Goal: Task Accomplishment & Management: Manage account settings

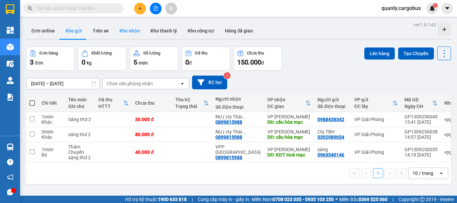
click at [129, 31] on button "Kho nhận" at bounding box center [129, 31] width 31 height 16
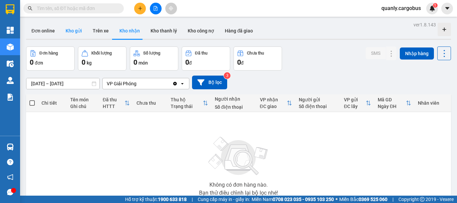
click at [76, 30] on button "Kho gửi" at bounding box center [73, 31] width 27 height 16
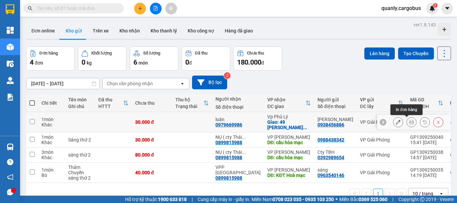
click at [409, 122] on icon at bounding box center [411, 122] width 5 height 5
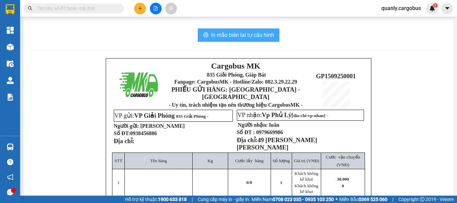
click at [217, 38] on span "In mẫu biên lai tự cấu hình" at bounding box center [242, 35] width 63 height 8
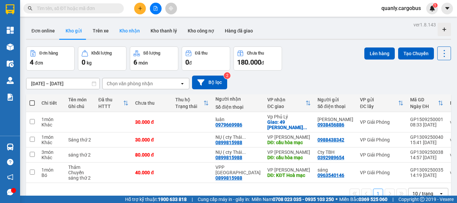
click at [126, 26] on button "Kho nhận" at bounding box center [129, 31] width 31 height 16
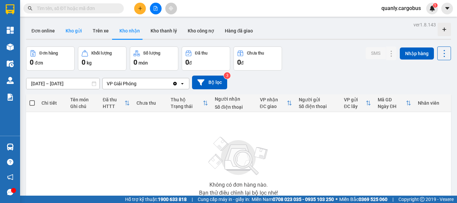
click at [73, 30] on button "Kho gửi" at bounding box center [73, 31] width 27 height 16
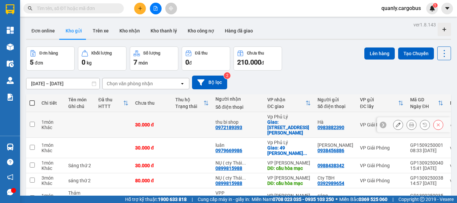
click at [410, 124] on button at bounding box center [411, 125] width 9 height 12
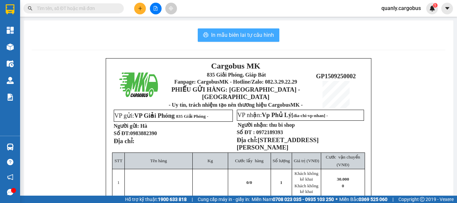
click at [229, 34] on span "In mẫu biên lai tự cấu hình" at bounding box center [242, 35] width 63 height 8
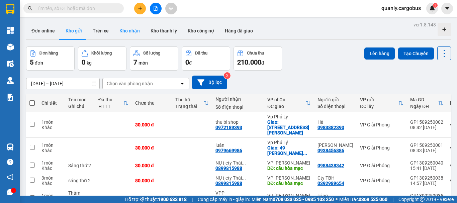
click at [128, 32] on button "Kho nhận" at bounding box center [129, 31] width 31 height 16
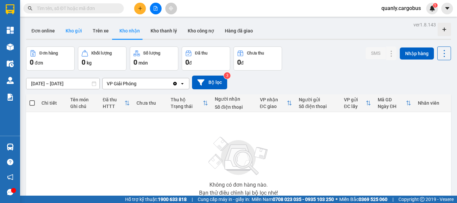
click at [68, 29] on button "Kho gửi" at bounding box center [73, 31] width 27 height 16
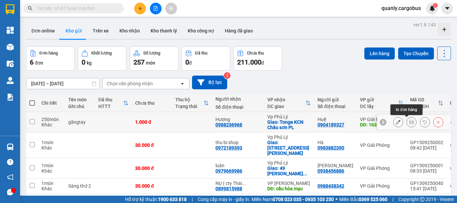
click at [409, 123] on icon at bounding box center [411, 122] width 5 height 5
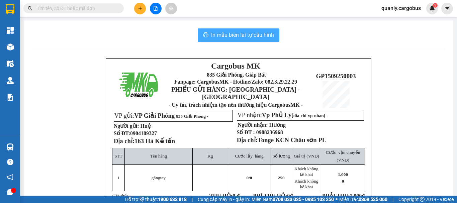
click at [254, 34] on span "In mẫu biên lai tự cấu hình" at bounding box center [242, 35] width 63 height 8
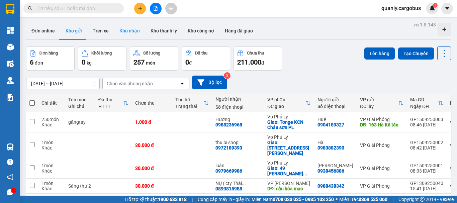
click at [132, 30] on button "Kho nhận" at bounding box center [129, 31] width 31 height 16
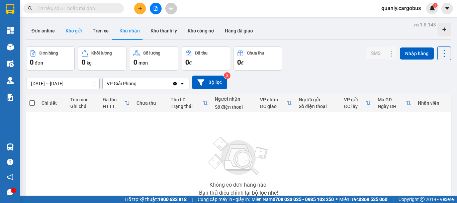
click at [72, 30] on button "Kho gửi" at bounding box center [73, 31] width 27 height 16
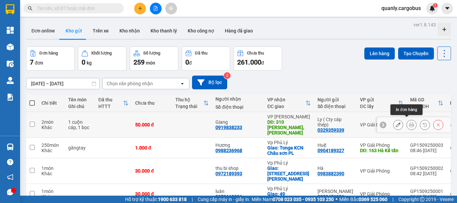
click at [407, 119] on button at bounding box center [411, 125] width 9 height 12
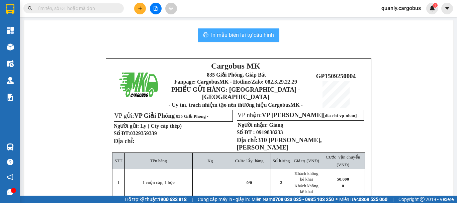
click at [252, 33] on span "In mẫu biên lai tự cấu hình" at bounding box center [242, 35] width 63 height 8
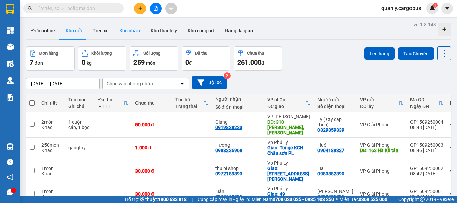
click at [124, 30] on button "Kho nhận" at bounding box center [129, 31] width 31 height 16
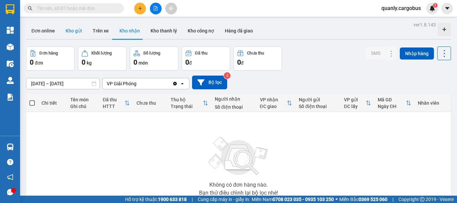
click at [73, 32] on button "Kho gửi" at bounding box center [73, 31] width 27 height 16
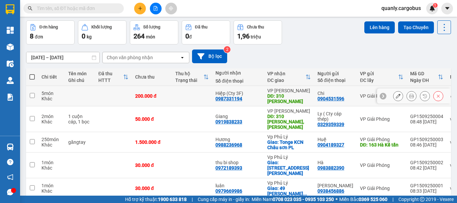
scroll to position [33, 0]
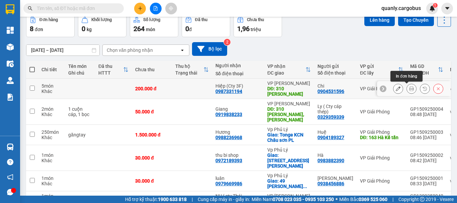
click at [409, 88] on icon at bounding box center [411, 88] width 5 height 5
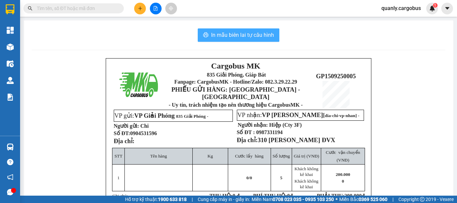
click at [228, 34] on span "In mẫu biên lai tự cấu hình" at bounding box center [242, 35] width 63 height 8
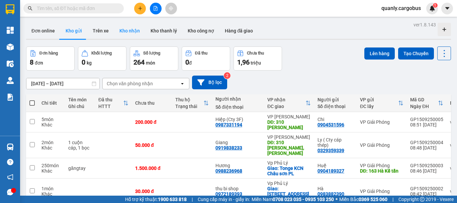
click at [130, 31] on button "Kho nhận" at bounding box center [129, 31] width 31 height 16
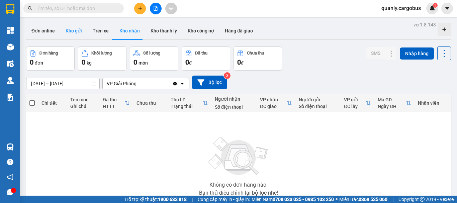
click at [72, 31] on button "Kho gửi" at bounding box center [73, 31] width 27 height 16
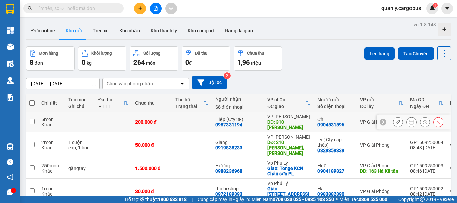
click at [60, 23] on button "Kho gửi" at bounding box center [73, 31] width 27 height 16
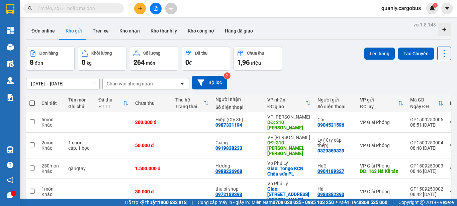
click at [60, 23] on button "Kho gửi" at bounding box center [73, 31] width 27 height 16
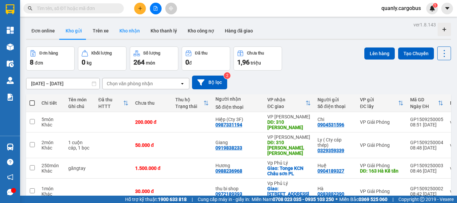
click at [131, 30] on button "Kho nhận" at bounding box center [129, 31] width 31 height 16
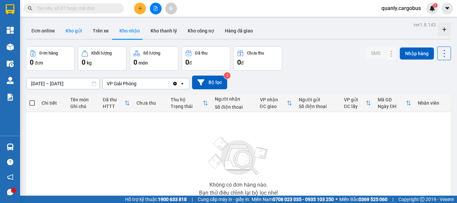
click at [72, 31] on button "Kho gửi" at bounding box center [73, 31] width 27 height 16
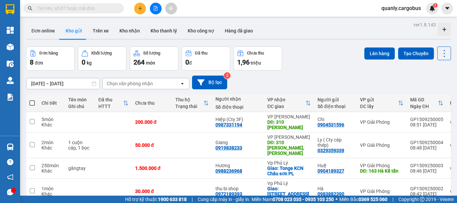
click at [33, 102] on span at bounding box center [31, 102] width 5 height 5
click at [32, 100] on input "checkbox" at bounding box center [32, 100] width 0 height 0
checkbox input "true"
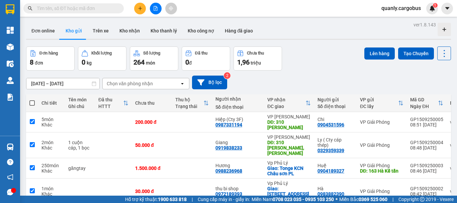
checkbox input "true"
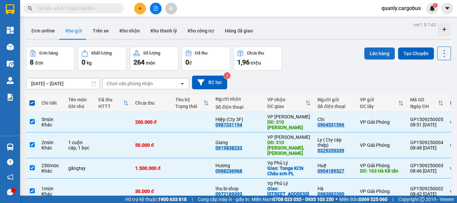
click at [372, 49] on button "Lên hàng" at bounding box center [379, 54] width 30 height 12
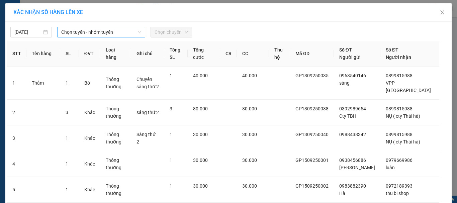
click at [78, 32] on span "Chọn tuyến - nhóm tuyến" at bounding box center [101, 32] width 80 height 10
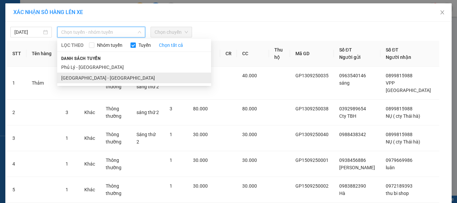
click at [78, 78] on li "[GEOGRAPHIC_DATA] - [GEOGRAPHIC_DATA]" at bounding box center [134, 78] width 154 height 11
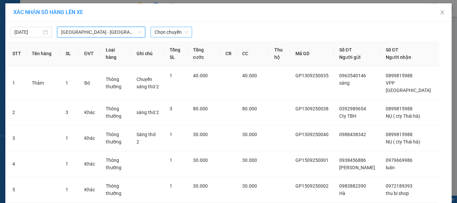
click at [182, 35] on span "Chọn chuyến" at bounding box center [171, 32] width 33 height 10
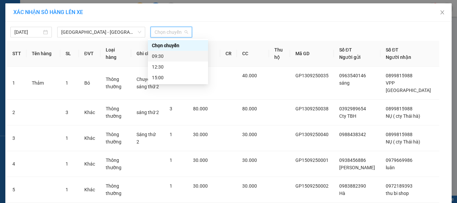
drag, startPoint x: 162, startPoint y: 55, endPoint x: 238, endPoint y: 24, distance: 82.1
click at [163, 54] on div "09:30" at bounding box center [178, 56] width 52 height 7
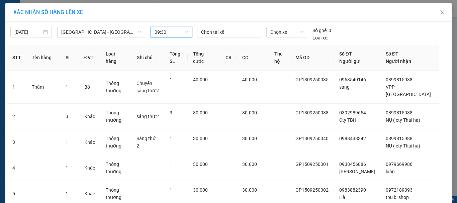
drag, startPoint x: 222, startPoint y: 29, endPoint x: 227, endPoint y: 55, distance: 25.9
click at [222, 30] on div at bounding box center [229, 32] width 61 height 8
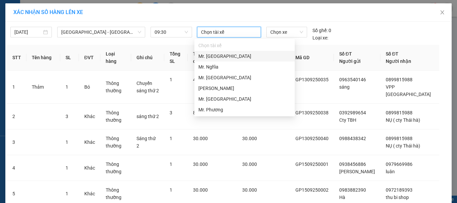
click at [211, 57] on div "Mr. [GEOGRAPHIC_DATA]" at bounding box center [244, 56] width 92 height 7
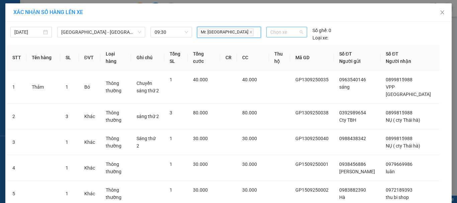
click at [281, 31] on span "Chọn xe" at bounding box center [286, 32] width 33 height 10
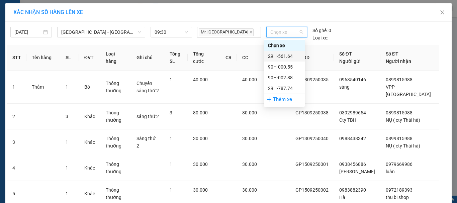
click at [280, 57] on div "29H-561.64" at bounding box center [284, 56] width 33 height 7
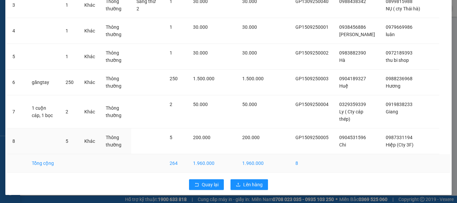
scroll to position [141, 0]
click at [254, 184] on span "Lên hàng" at bounding box center [252, 184] width 19 height 7
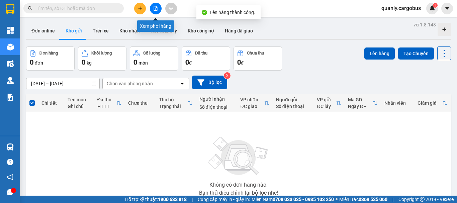
click at [153, 10] on button at bounding box center [156, 9] width 12 height 12
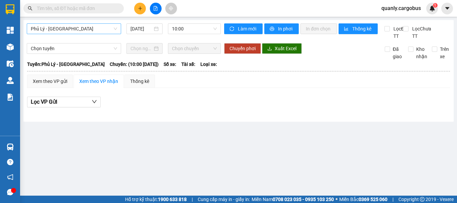
click at [71, 29] on span "Phủ Lý - [GEOGRAPHIC_DATA]" at bounding box center [74, 29] width 86 height 10
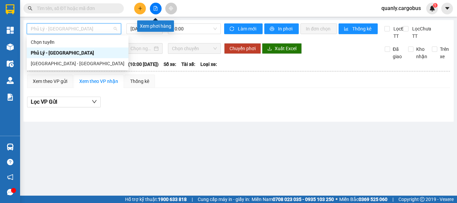
click at [156, 8] on icon "file-add" at bounding box center [156, 8] width 4 height 5
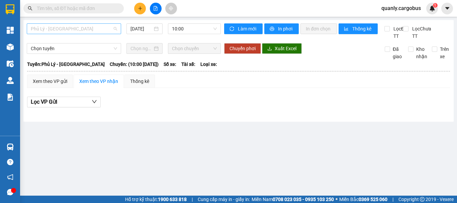
click at [63, 27] on span "Phủ Lý - [GEOGRAPHIC_DATA]" at bounding box center [74, 29] width 86 height 10
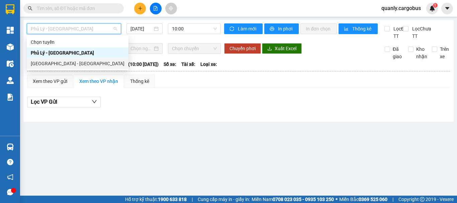
drag, startPoint x: 49, startPoint y: 63, endPoint x: 151, endPoint y: 41, distance: 104.0
click at [53, 62] on div "[GEOGRAPHIC_DATA] - [GEOGRAPHIC_DATA]" at bounding box center [78, 63] width 94 height 7
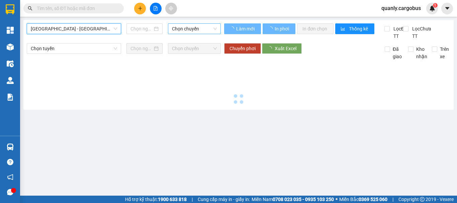
type input "[DATE]"
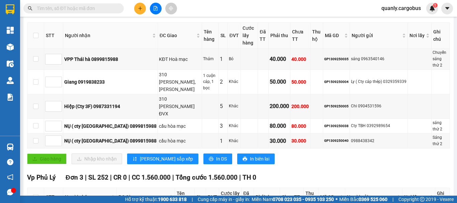
scroll to position [100, 0]
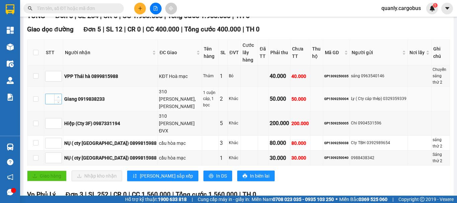
type input "1"
click at [61, 94] on span "Increase Value" at bounding box center [57, 97] width 7 height 6
type input "1"
click at [57, 120] on icon "up" at bounding box center [58, 121] width 2 height 2
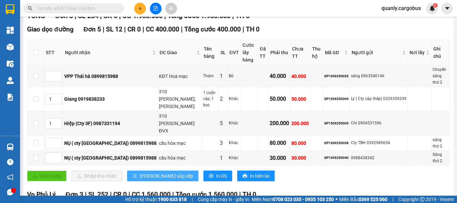
click at [145, 172] on span "[PERSON_NAME] sắp xếp" at bounding box center [166, 175] width 53 height 7
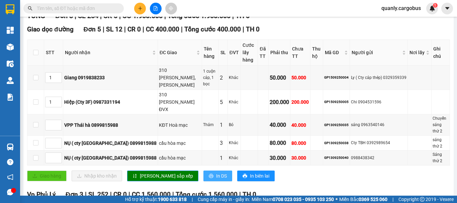
click at [216, 172] on span "In DS" at bounding box center [221, 175] width 11 height 7
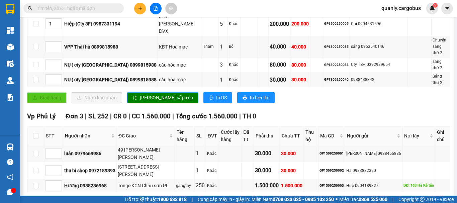
scroll to position [185, 0]
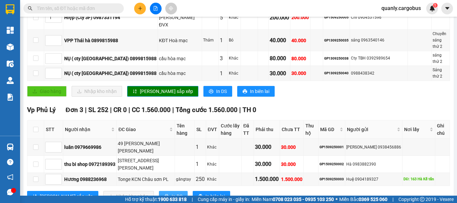
click at [172, 193] on span "In DS" at bounding box center [177, 196] width 11 height 7
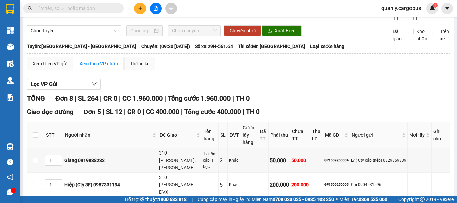
scroll to position [0, 0]
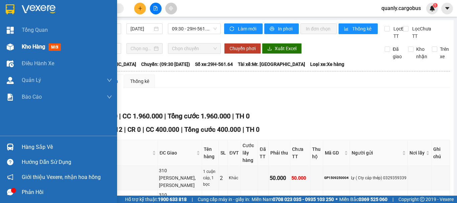
click at [9, 47] on img at bounding box center [10, 46] width 7 height 7
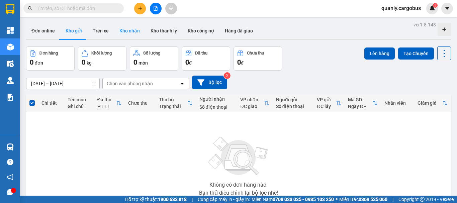
drag, startPoint x: 132, startPoint y: 28, endPoint x: 122, endPoint y: 32, distance: 9.8
click at [129, 28] on button "Kho nhận" at bounding box center [129, 31] width 31 height 16
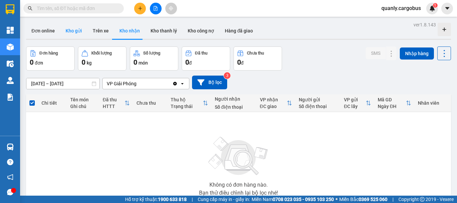
click at [69, 31] on button "Kho gửi" at bounding box center [73, 31] width 27 height 16
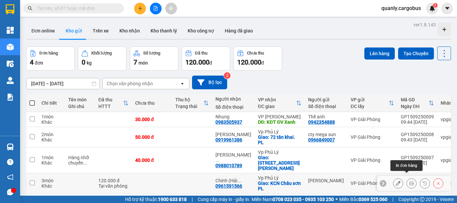
click at [409, 181] on icon at bounding box center [411, 183] width 5 height 5
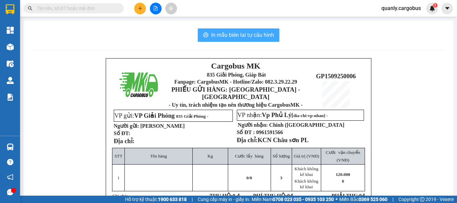
click at [254, 35] on span "In mẫu biên lai tự cấu hình" at bounding box center [242, 35] width 63 height 8
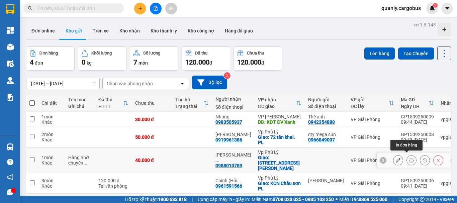
click at [409, 159] on icon at bounding box center [411, 160] width 5 height 5
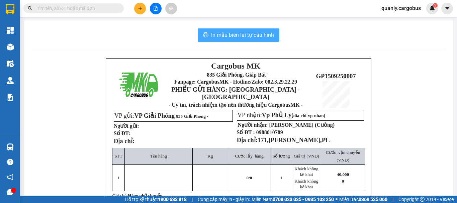
click at [255, 33] on span "In mẫu biên lai tự cấu hình" at bounding box center [242, 35] width 63 height 8
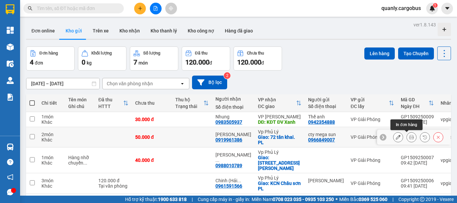
click at [409, 137] on icon at bounding box center [411, 137] width 5 height 5
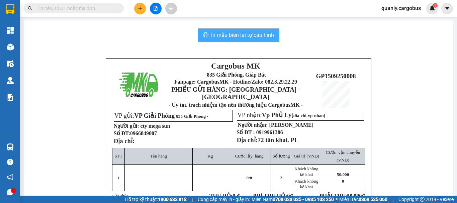
click at [245, 32] on span "In mẫu biên lai tự cấu hình" at bounding box center [242, 35] width 63 height 8
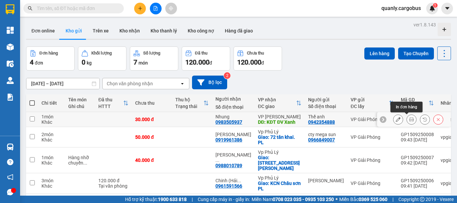
click at [409, 119] on icon at bounding box center [411, 119] width 5 height 5
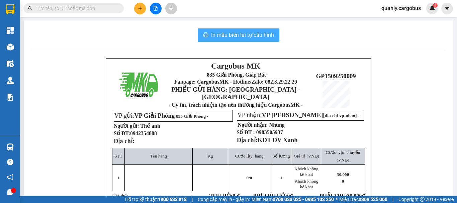
click at [255, 32] on span "In mẫu biên lai tự cấu hình" at bounding box center [242, 35] width 63 height 8
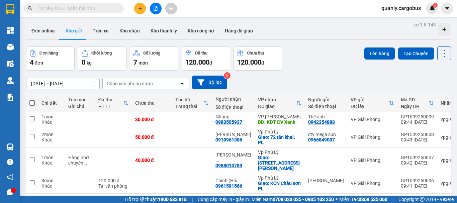
scroll to position [44, 0]
click at [125, 29] on button "Kho nhận" at bounding box center [129, 31] width 31 height 16
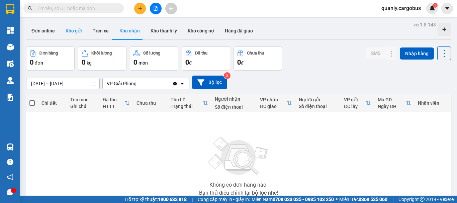
click at [71, 29] on button "Kho gửi" at bounding box center [73, 31] width 27 height 16
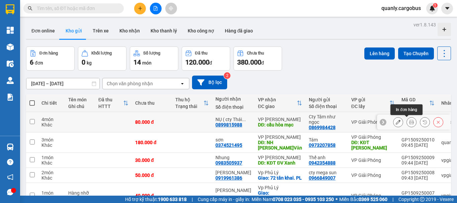
click at [409, 121] on icon at bounding box center [411, 122] width 5 height 5
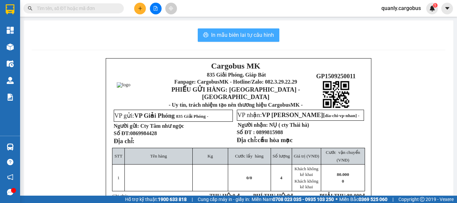
click at [256, 34] on span "In mẫu biên lai tự cấu hình" at bounding box center [242, 35] width 63 height 8
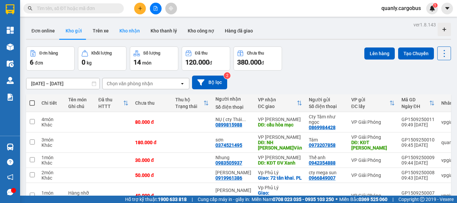
click at [129, 32] on button "Kho nhận" at bounding box center [129, 31] width 31 height 16
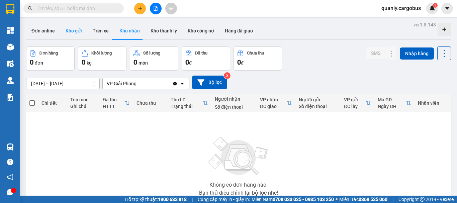
click at [70, 28] on button "Kho gửi" at bounding box center [73, 31] width 27 height 16
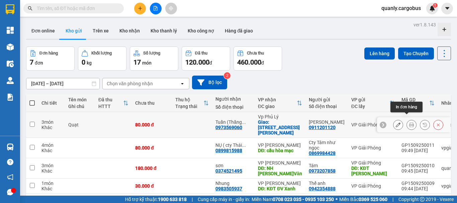
click at [409, 122] on icon at bounding box center [411, 124] width 5 height 5
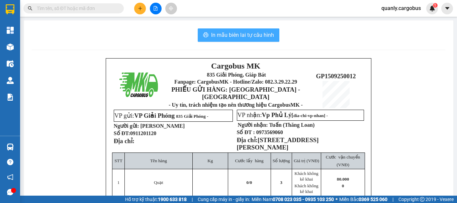
click at [252, 36] on span "In mẫu biên lai tự cấu hình" at bounding box center [242, 35] width 63 height 8
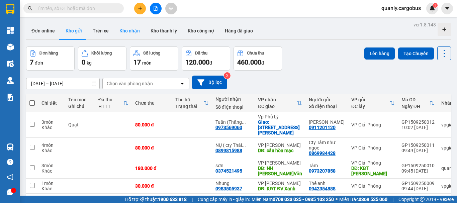
click at [131, 32] on button "Kho nhận" at bounding box center [129, 31] width 31 height 16
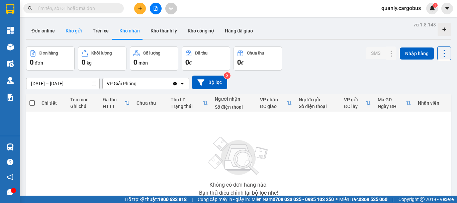
click at [69, 32] on button "Kho gửi" at bounding box center [73, 31] width 27 height 16
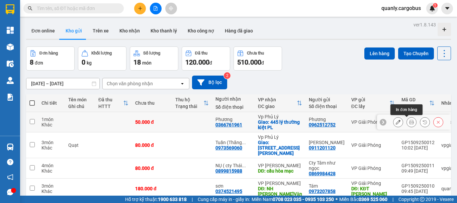
click at [409, 124] on icon at bounding box center [411, 122] width 5 height 5
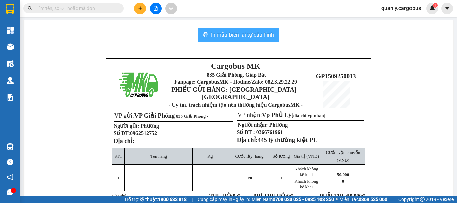
click at [219, 36] on span "In mẫu biên lai tự cấu hình" at bounding box center [242, 35] width 63 height 8
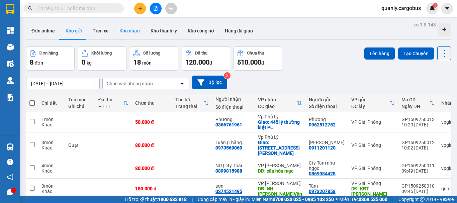
click at [126, 28] on button "Kho nhận" at bounding box center [129, 31] width 31 height 16
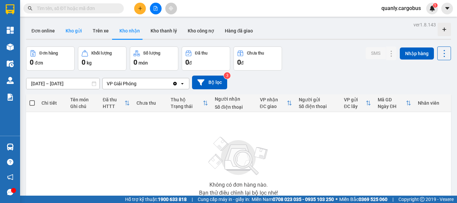
click at [63, 38] on button "Kho gửi" at bounding box center [73, 31] width 27 height 16
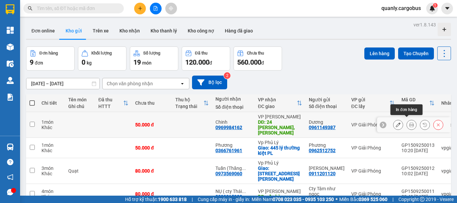
click at [407, 122] on button at bounding box center [411, 125] width 9 height 12
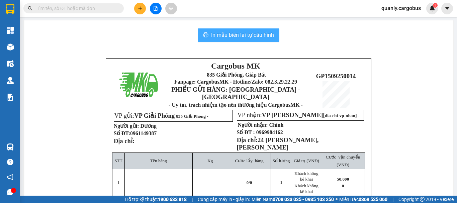
click at [259, 33] on span "In mẫu biên lai tự cấu hình" at bounding box center [242, 35] width 63 height 8
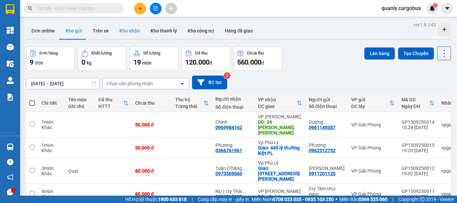
click at [125, 25] on button "Kho nhận" at bounding box center [129, 31] width 31 height 16
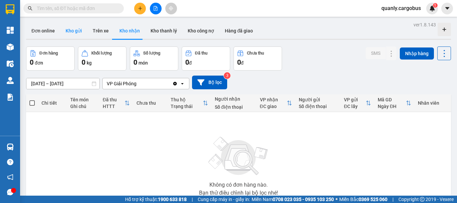
click at [73, 30] on button "Kho gửi" at bounding box center [73, 31] width 27 height 16
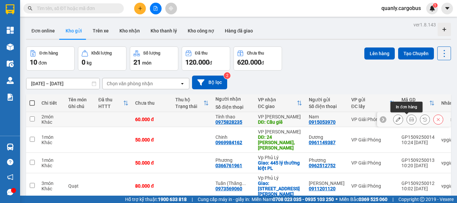
click at [409, 118] on icon at bounding box center [411, 119] width 5 height 5
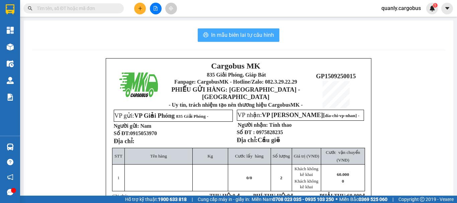
click at [251, 31] on span "In mẫu biên lai tự cấu hình" at bounding box center [242, 35] width 63 height 8
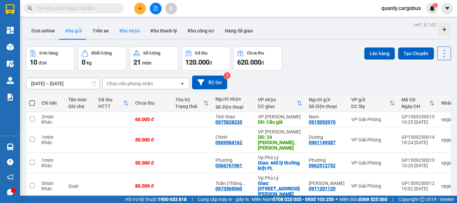
click at [133, 33] on button "Kho nhận" at bounding box center [129, 31] width 31 height 16
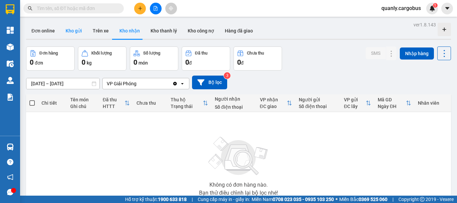
click at [73, 30] on button "Kho gửi" at bounding box center [73, 31] width 27 height 16
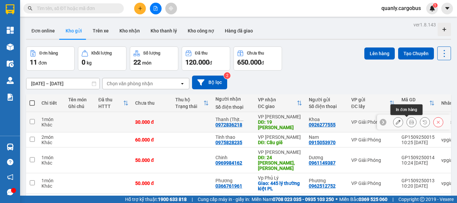
click at [409, 121] on icon at bounding box center [411, 122] width 5 height 5
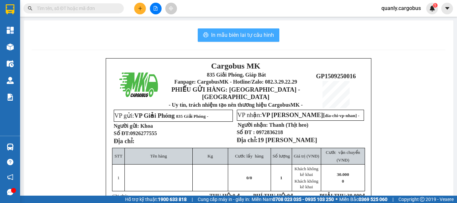
click at [235, 35] on span "In mẫu biên lai tự cấu hình" at bounding box center [242, 35] width 63 height 8
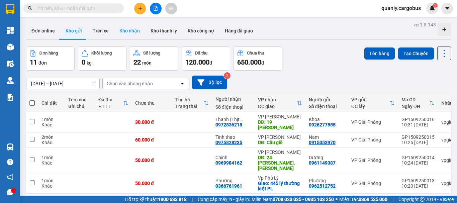
click at [130, 30] on button "Kho nhận" at bounding box center [129, 31] width 31 height 16
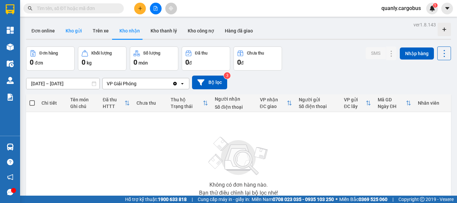
click at [70, 30] on button "Kho gửi" at bounding box center [73, 31] width 27 height 16
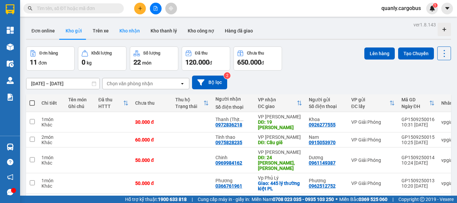
click at [133, 35] on button "Kho nhận" at bounding box center [129, 31] width 31 height 16
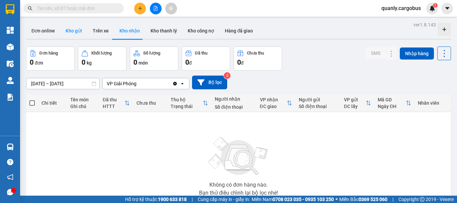
click at [73, 33] on button "Kho gửi" at bounding box center [73, 31] width 27 height 16
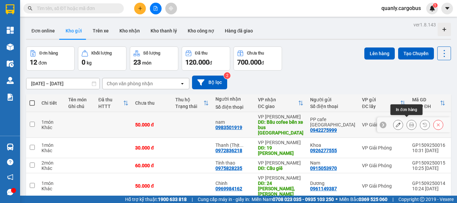
click at [409, 122] on icon at bounding box center [411, 124] width 5 height 5
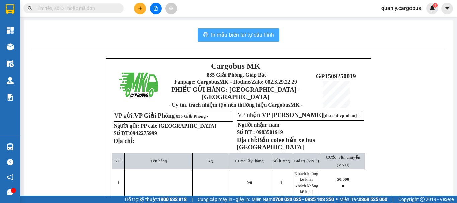
click at [242, 33] on span "In mẫu biên lai tự cấu hình" at bounding box center [242, 35] width 63 height 8
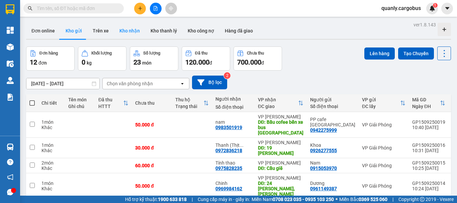
click at [129, 31] on button "Kho nhận" at bounding box center [129, 31] width 31 height 16
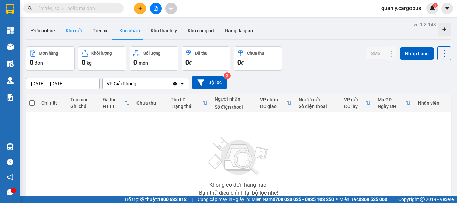
click at [75, 32] on button "Kho gửi" at bounding box center [73, 31] width 27 height 16
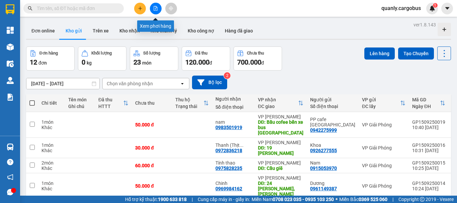
click at [156, 8] on icon "file-add" at bounding box center [155, 8] width 5 height 5
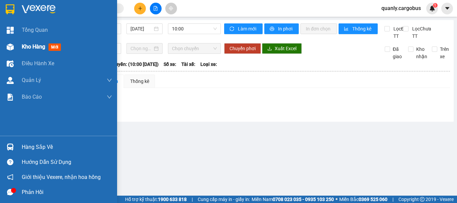
click at [12, 47] on img at bounding box center [10, 46] width 7 height 7
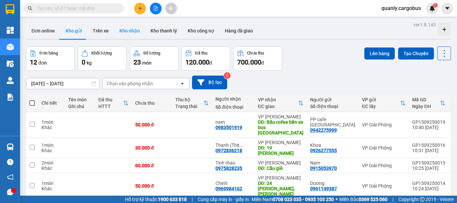
click at [128, 28] on button "Kho nhận" at bounding box center [129, 31] width 31 height 16
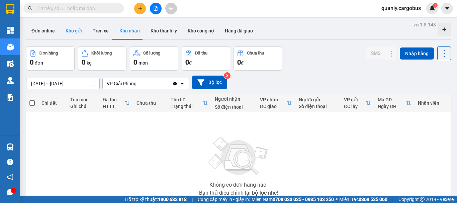
click at [71, 31] on button "Kho gửi" at bounding box center [73, 31] width 27 height 16
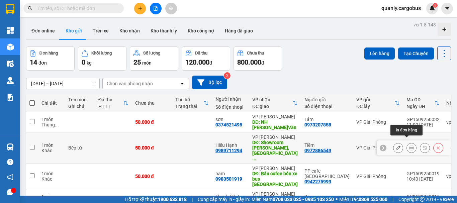
click at [409, 146] on icon at bounding box center [411, 148] width 5 height 5
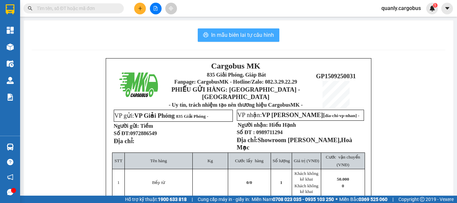
click at [252, 35] on span "In mẫu biên lai tự cấu hình" at bounding box center [242, 35] width 63 height 8
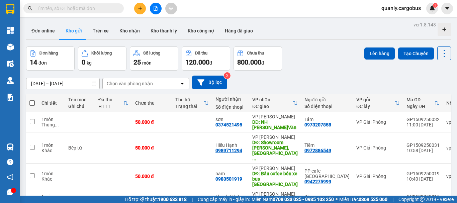
click at [133, 34] on button "Kho nhận" at bounding box center [129, 31] width 31 height 16
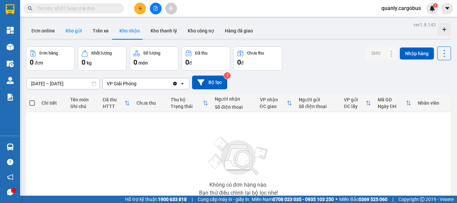
click at [72, 32] on button "Kho gửi" at bounding box center [73, 31] width 27 height 16
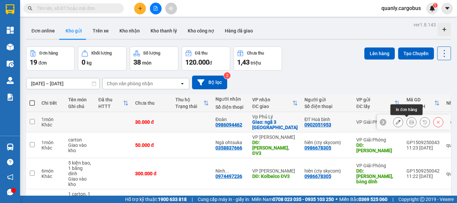
click at [409, 121] on button at bounding box center [411, 122] width 9 height 12
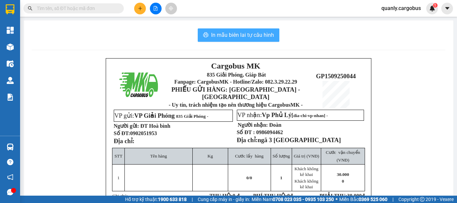
click at [244, 37] on span "In mẫu biên lai tự cấu hình" at bounding box center [242, 35] width 63 height 8
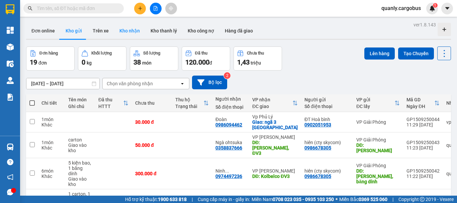
click at [127, 24] on button "Kho nhận" at bounding box center [129, 31] width 31 height 16
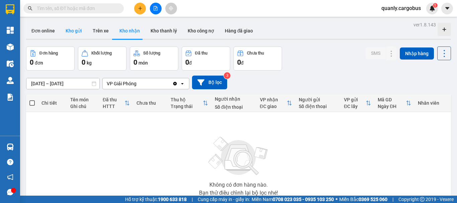
click at [68, 27] on button "Kho gửi" at bounding box center [73, 31] width 27 height 16
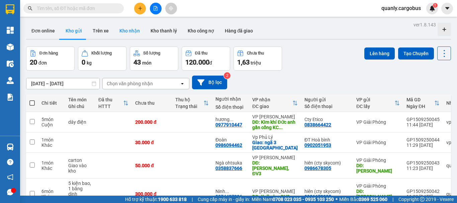
click at [133, 28] on button "Kho nhận" at bounding box center [129, 31] width 31 height 16
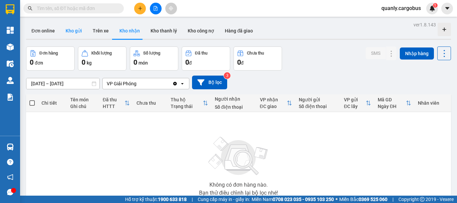
click at [71, 33] on button "Kho gửi" at bounding box center [73, 31] width 27 height 16
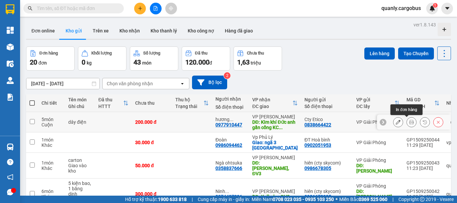
click at [409, 124] on icon at bounding box center [411, 122] width 5 height 5
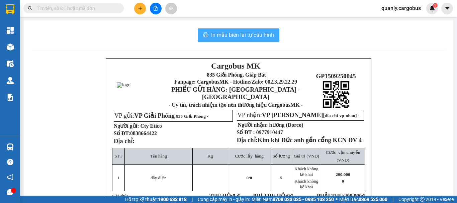
click at [252, 37] on span "In mẫu biên lai tự cấu hình" at bounding box center [242, 35] width 63 height 8
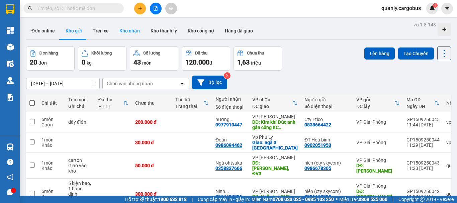
click at [137, 30] on button "Kho nhận" at bounding box center [129, 31] width 31 height 16
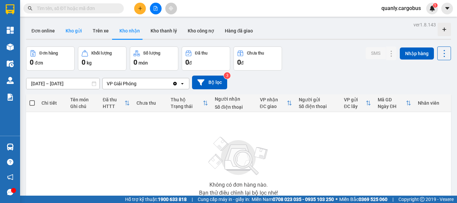
click at [70, 30] on button "Kho gửi" at bounding box center [73, 31] width 27 height 16
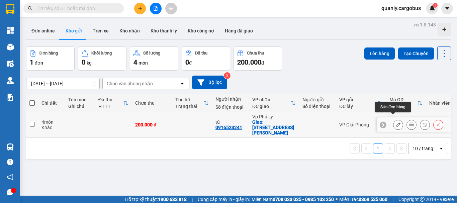
click at [396, 122] on icon at bounding box center [398, 124] width 5 height 5
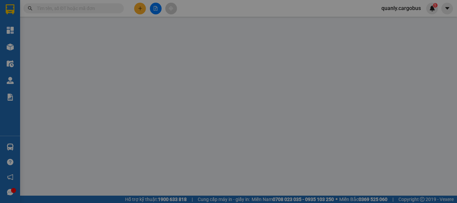
type input "0916523241"
type input "tú"
checkbox input "true"
type input "409 [PERSON_NAME] PL"
type input "200.000"
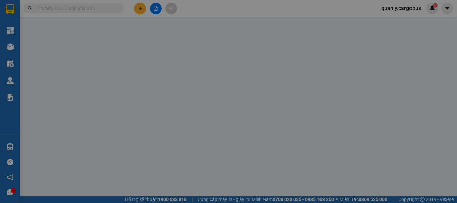
type input "200.000"
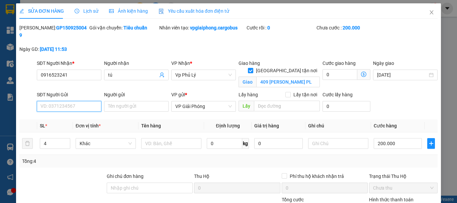
click at [94, 101] on input "SĐT Người Gửi" at bounding box center [69, 106] width 65 height 11
click at [124, 101] on input "Người gửi" at bounding box center [136, 106] width 65 height 11
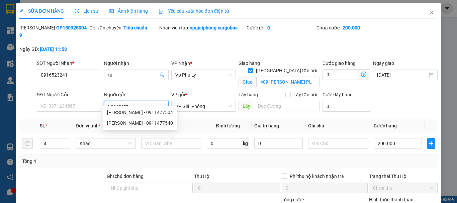
type input "[PERSON_NAME]"
click at [145, 112] on div "[PERSON_NAME] - 0911477504" at bounding box center [140, 112] width 66 height 7
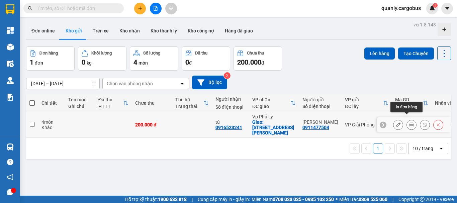
click at [409, 122] on icon at bounding box center [411, 124] width 5 height 5
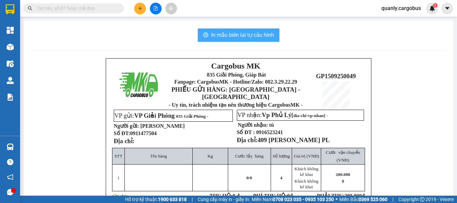
click at [252, 36] on span "In mẫu biên lai tự cấu hình" at bounding box center [242, 35] width 63 height 8
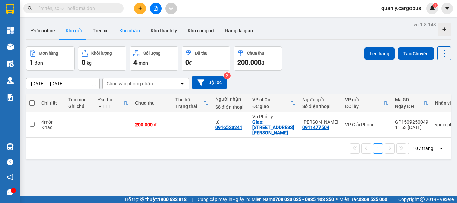
click at [129, 26] on button "Kho nhận" at bounding box center [129, 31] width 31 height 16
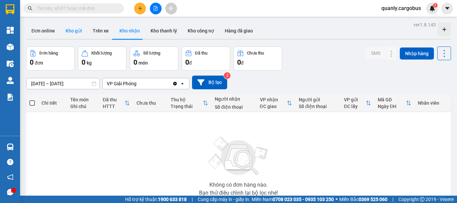
click at [71, 31] on button "Kho gửi" at bounding box center [73, 31] width 27 height 16
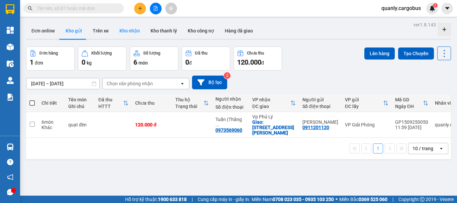
click at [130, 32] on button "Kho nhận" at bounding box center [129, 31] width 31 height 16
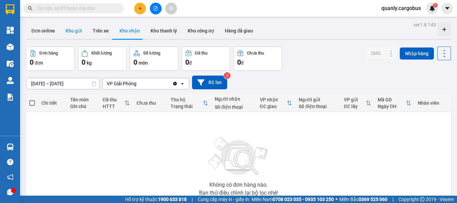
click at [73, 30] on button "Kho gửi" at bounding box center [73, 31] width 27 height 16
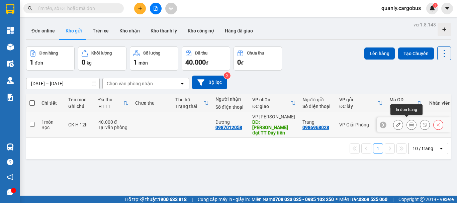
click at [409, 123] on icon at bounding box center [411, 124] width 5 height 5
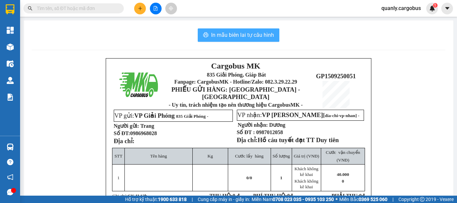
click at [234, 35] on span "In mẫu biên lai tự cấu hình" at bounding box center [242, 35] width 63 height 8
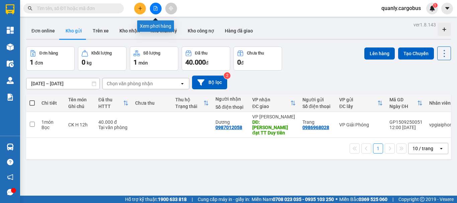
click at [151, 7] on button at bounding box center [156, 9] width 12 height 12
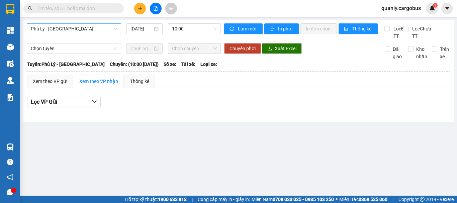
click at [64, 28] on span "Phủ Lý - [GEOGRAPHIC_DATA]" at bounding box center [74, 29] width 86 height 10
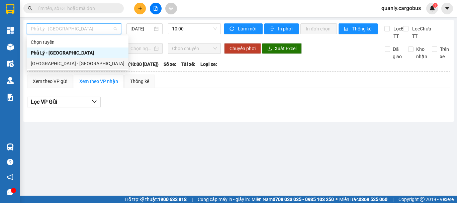
click at [56, 61] on div "[GEOGRAPHIC_DATA] - [GEOGRAPHIC_DATA]" at bounding box center [78, 63] width 94 height 7
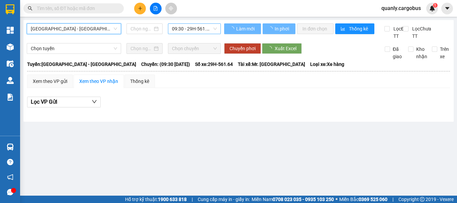
type input "[DATE]"
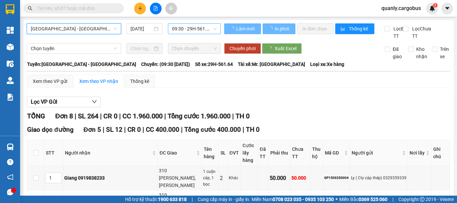
click at [183, 26] on span "09:30 - 29H-561.64" at bounding box center [194, 29] width 45 height 10
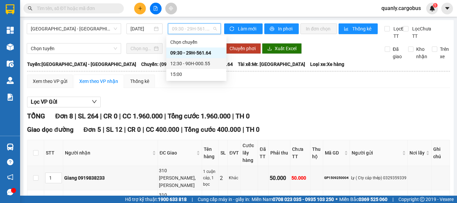
click at [193, 63] on div "12:30 - 90H-000.55" at bounding box center [196, 63] width 52 height 7
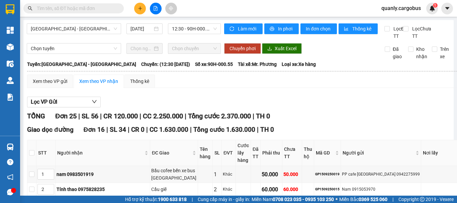
checkbox input "false"
drag, startPoint x: 317, startPoint y: 104, endPoint x: 360, endPoint y: 131, distance: 50.2
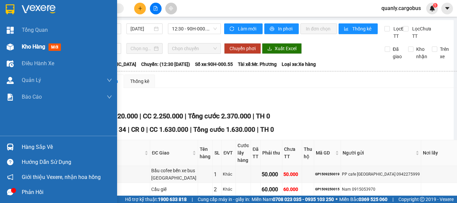
click at [8, 45] on img at bounding box center [10, 46] width 7 height 7
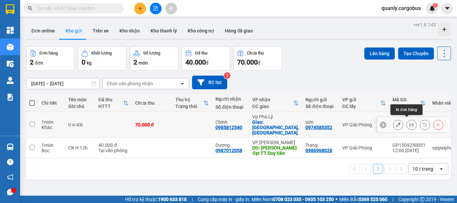
click at [409, 122] on icon at bounding box center [411, 124] width 5 height 5
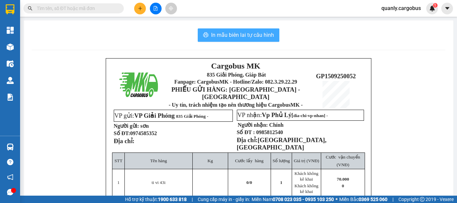
click at [246, 36] on span "In mẫu biên lai tự cấu hình" at bounding box center [242, 35] width 63 height 8
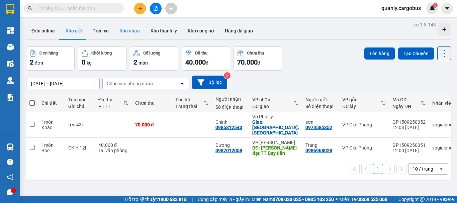
click at [131, 32] on button "Kho nhận" at bounding box center [129, 31] width 31 height 16
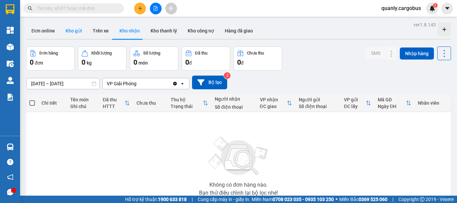
click at [71, 31] on button "Kho gửi" at bounding box center [73, 31] width 27 height 16
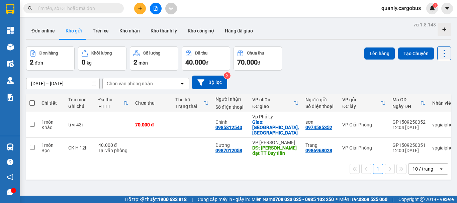
click at [32, 102] on span at bounding box center [31, 102] width 5 height 5
click at [32, 100] on input "checkbox" at bounding box center [32, 100] width 0 height 0
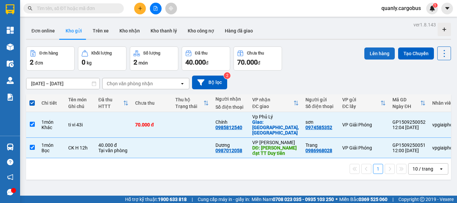
click at [371, 56] on button "Lên hàng" at bounding box center [379, 54] width 30 height 12
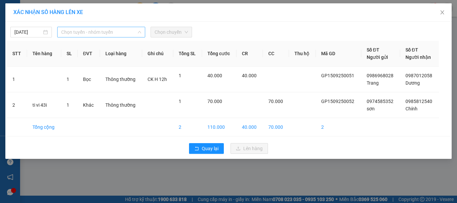
click at [89, 31] on span "Chọn tuyến - nhóm tuyến" at bounding box center [101, 32] width 80 height 10
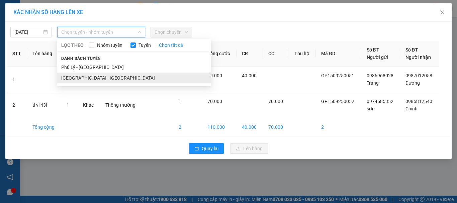
click at [83, 78] on li "[GEOGRAPHIC_DATA] - [GEOGRAPHIC_DATA]" at bounding box center [134, 78] width 154 height 11
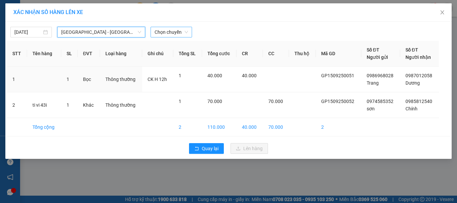
click at [187, 32] on span "Chọn chuyến" at bounding box center [171, 32] width 33 height 10
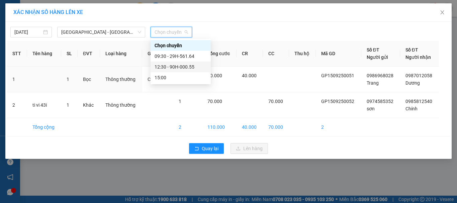
click at [170, 66] on div "12:30 - 90H-000.55" at bounding box center [181, 66] width 52 height 7
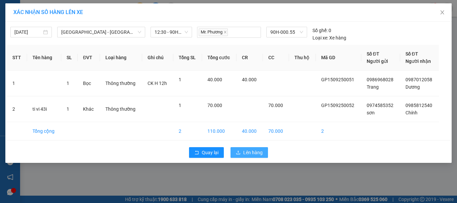
click at [247, 154] on span "Lên hàng" at bounding box center [252, 152] width 19 height 7
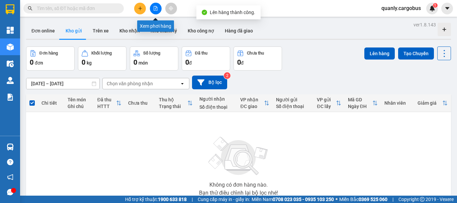
click at [154, 6] on icon "file-add" at bounding box center [156, 8] width 4 height 5
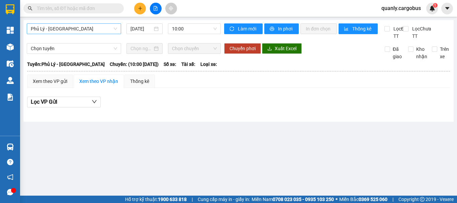
click at [47, 25] on span "Phủ Lý - [GEOGRAPHIC_DATA]" at bounding box center [74, 29] width 86 height 10
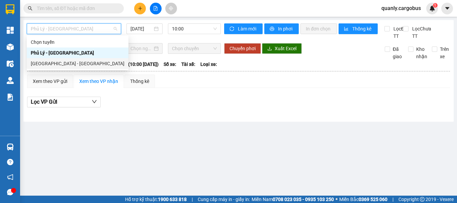
click at [52, 63] on div "[GEOGRAPHIC_DATA] - [GEOGRAPHIC_DATA]" at bounding box center [78, 63] width 94 height 7
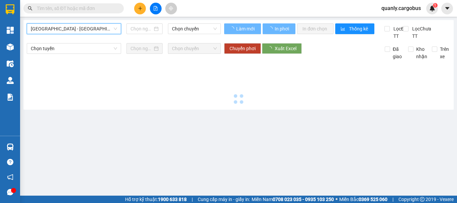
type input "[DATE]"
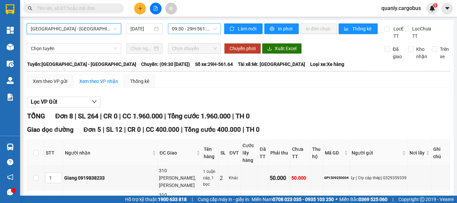
click at [190, 28] on span "09:30 - 29H-561.64" at bounding box center [194, 29] width 45 height 10
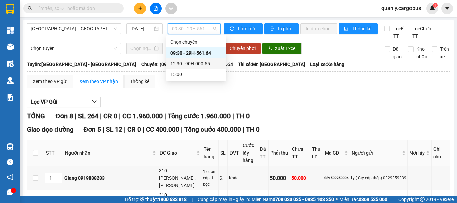
click at [186, 62] on div "12:30 - 90H-000.55" at bounding box center [196, 63] width 52 height 7
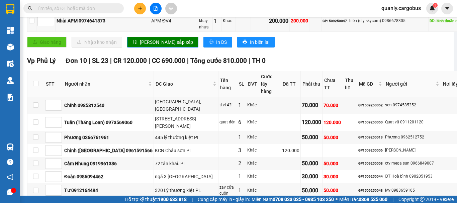
scroll to position [435, 0]
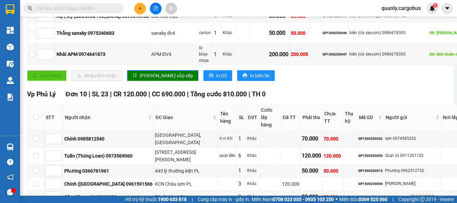
type input "1"
click at [53, 3] on span "up" at bounding box center [51, 1] width 4 height 4
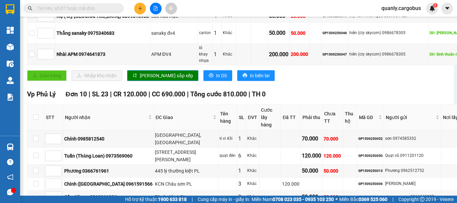
type input "7"
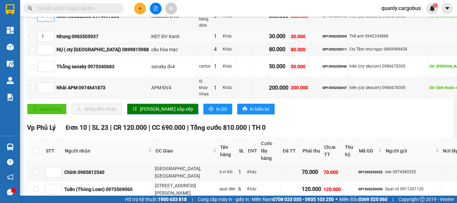
scroll to position [368, 0]
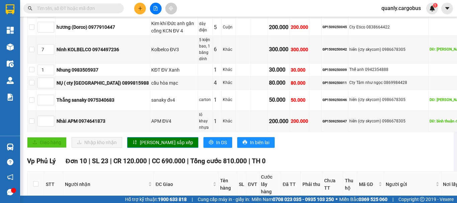
type input "7"
click at [54, 13] on span "Increase Value" at bounding box center [50, 10] width 7 height 6
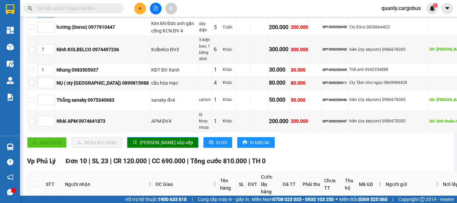
click at [54, 13] on span "Increase Value" at bounding box center [50, 10] width 7 height 6
type input "2"
click at [52, 15] on icon "down" at bounding box center [51, 14] width 2 height 2
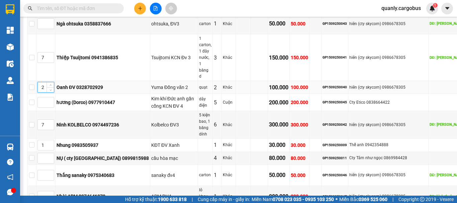
scroll to position [268, 0]
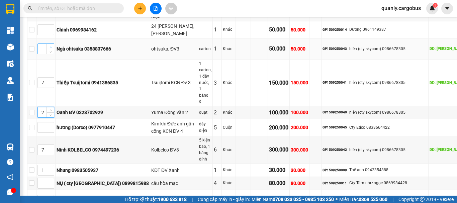
click at [52, 49] on icon "up" at bounding box center [51, 47] width 2 height 2
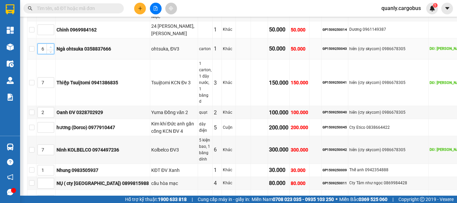
click at [52, 49] on icon "up" at bounding box center [51, 47] width 2 height 2
type input "7"
click at [52, 49] on icon "up" at bounding box center [51, 47] width 2 height 2
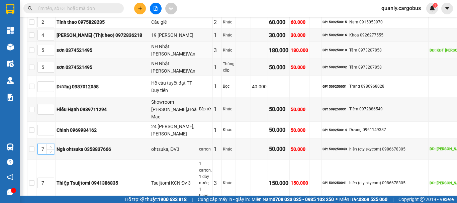
scroll to position [134, 0]
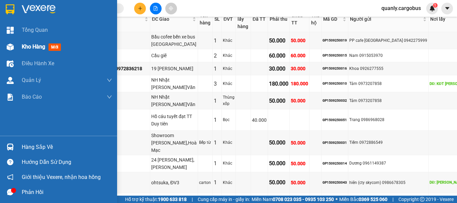
click at [10, 45] on img at bounding box center [10, 46] width 7 height 7
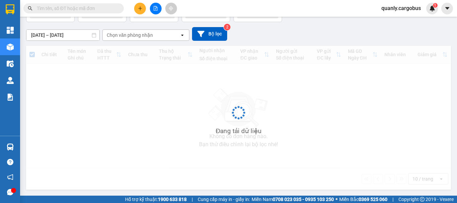
scroll to position [31, 0]
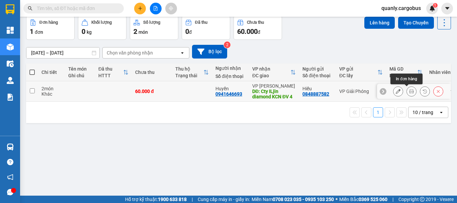
click at [409, 91] on icon at bounding box center [411, 91] width 5 height 5
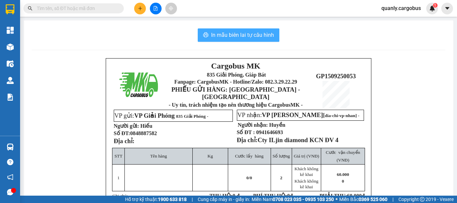
click at [256, 33] on span "In mẫu biên lai tự cấu hình" at bounding box center [242, 35] width 63 height 8
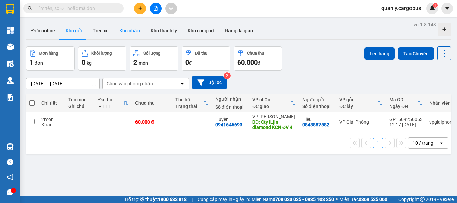
click at [133, 25] on button "Kho nhận" at bounding box center [129, 31] width 31 height 16
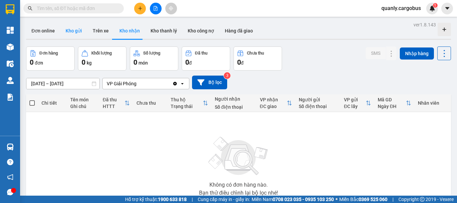
click at [71, 30] on button "Kho gửi" at bounding box center [73, 31] width 27 height 16
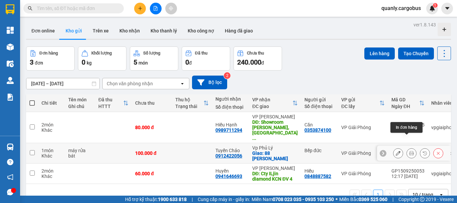
click at [409, 151] on icon at bounding box center [411, 153] width 5 height 5
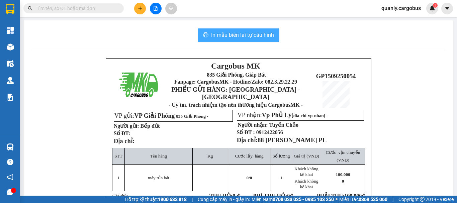
click at [254, 37] on span "In mẫu biên lai tự cấu hình" at bounding box center [242, 35] width 63 height 8
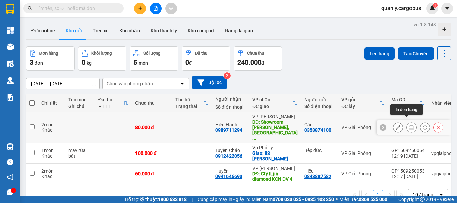
click at [409, 125] on icon at bounding box center [411, 127] width 5 height 5
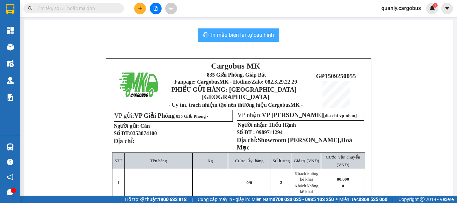
click at [211, 31] on span "In mẫu biên lai tự cấu hình" at bounding box center [242, 35] width 63 height 8
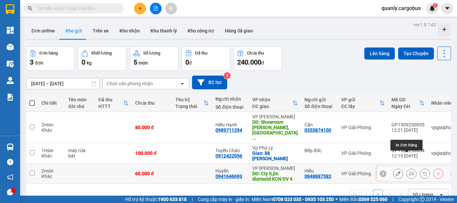
click at [409, 171] on icon at bounding box center [411, 173] width 5 height 5
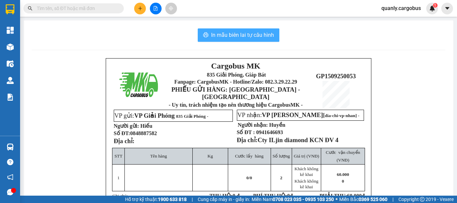
click at [229, 31] on span "In mẫu biên lai tự cấu hình" at bounding box center [242, 35] width 63 height 8
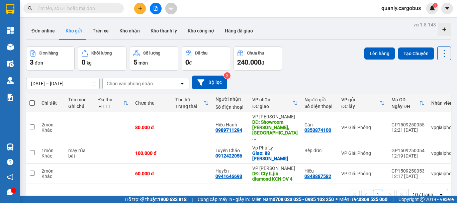
scroll to position [88, 0]
click at [133, 30] on button "Kho nhận" at bounding box center [129, 31] width 31 height 16
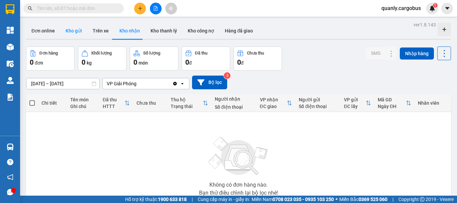
click at [68, 31] on button "Kho gửi" at bounding box center [73, 31] width 27 height 16
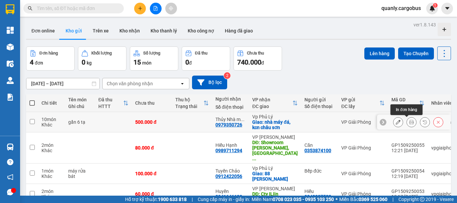
click at [409, 122] on icon at bounding box center [411, 122] width 5 height 5
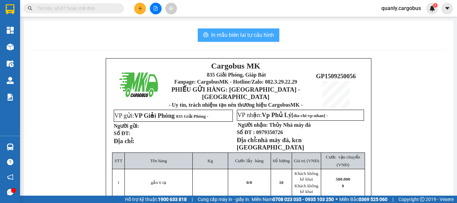
click at [233, 34] on span "In mẫu biên lai tự cấu hình" at bounding box center [242, 35] width 63 height 8
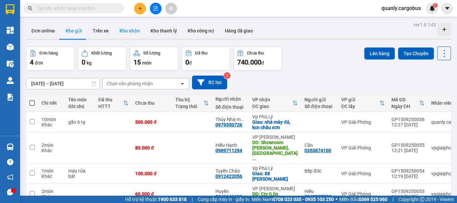
click at [121, 24] on button "Kho nhận" at bounding box center [129, 31] width 31 height 16
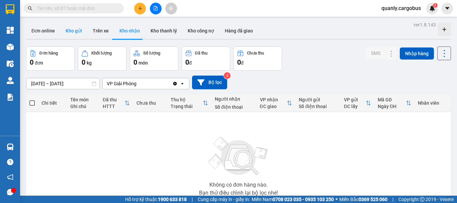
click at [74, 30] on button "Kho gửi" at bounding box center [73, 31] width 27 height 16
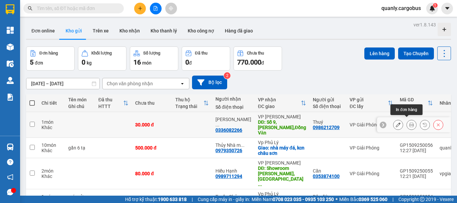
click at [409, 122] on icon at bounding box center [411, 124] width 5 height 5
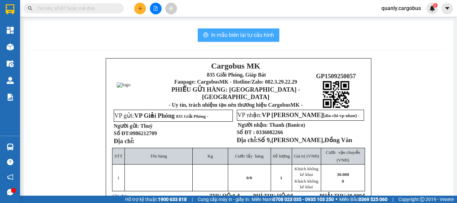
click at [240, 33] on span "In mẫu biên lai tự cấu hình" at bounding box center [242, 35] width 63 height 8
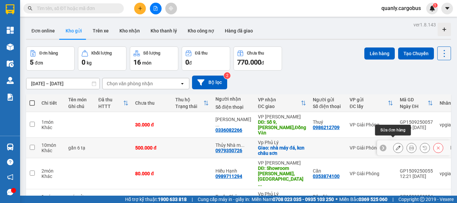
click at [396, 146] on icon at bounding box center [398, 148] width 5 height 5
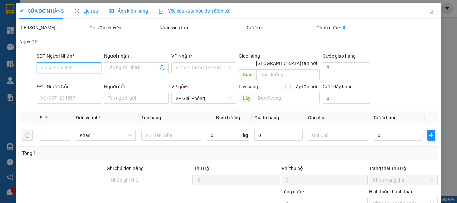
type input "0979350726"
type input "Thủy Nhà máy đá"
checkbox input "true"
type input "nhà máy đá, kcn châu sơn"
type input "500.000"
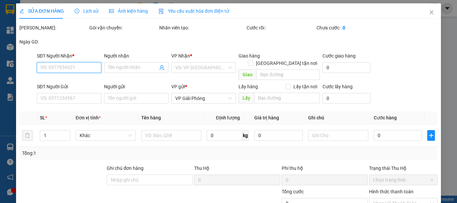
type input "500.000"
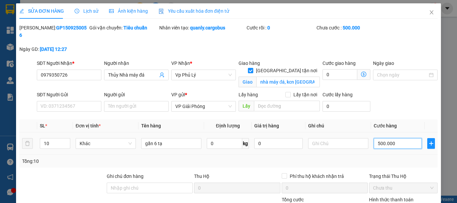
click at [377, 138] on input "500.000" at bounding box center [398, 143] width 48 height 11
click at [375, 138] on input "500.000" at bounding box center [398, 143] width 48 height 11
type input "0"
type input "00.000"
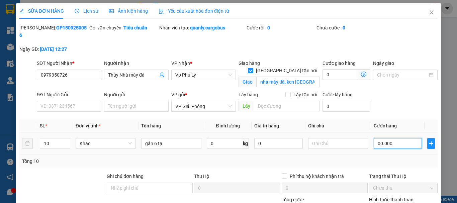
type input "600.000"
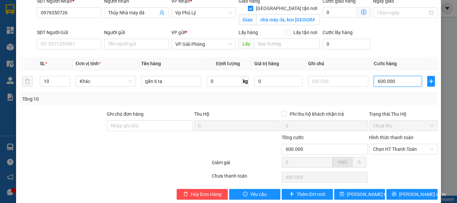
scroll to position [65, 0]
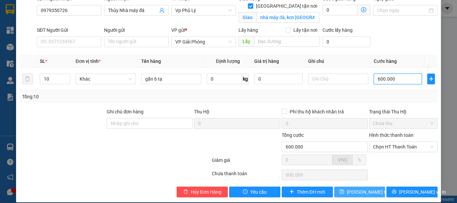
type input "600.000"
click at [355, 188] on span "[PERSON_NAME] thay đổi" at bounding box center [374, 191] width 54 height 7
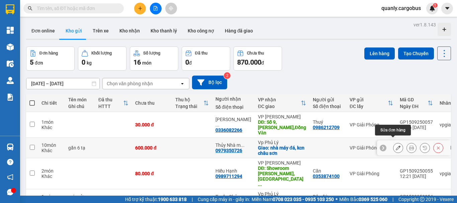
click at [396, 142] on button at bounding box center [398, 148] width 9 height 12
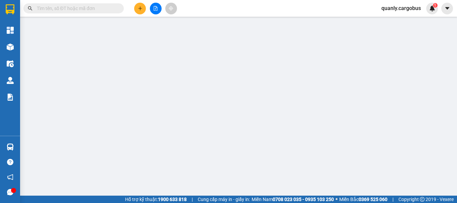
type input "0979350726"
type input "Thủy Nhà máy đá"
checkbox input "true"
type input "nhà máy đá, kcn châu sơn"
type input "600.000"
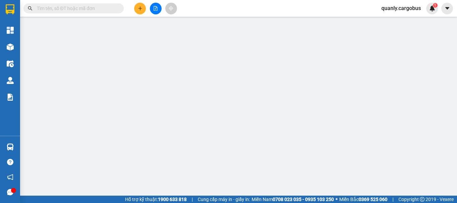
type input "600.000"
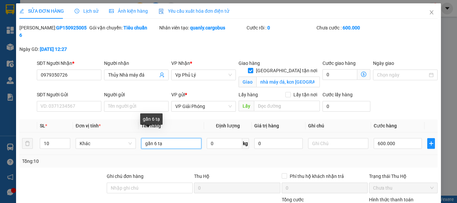
click at [166, 138] on input "gần 6 tạ" at bounding box center [171, 143] width 60 height 11
type input "g"
type input "%"
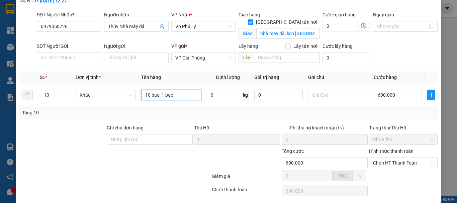
scroll to position [65, 0]
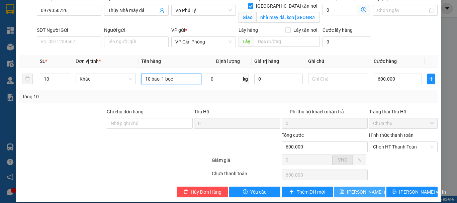
type input "10 bao, 1 bọc"
click at [359, 188] on span "[PERSON_NAME] thay đổi" at bounding box center [374, 191] width 54 height 7
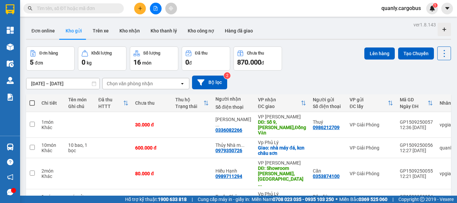
click at [32, 103] on span at bounding box center [31, 102] width 5 height 5
click at [32, 100] on input "checkbox" at bounding box center [32, 100] width 0 height 0
checkbox input "true"
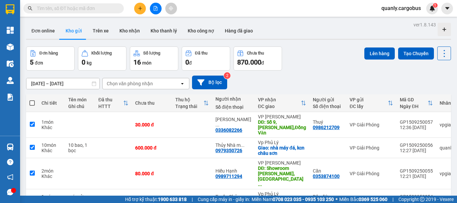
checkbox input "true"
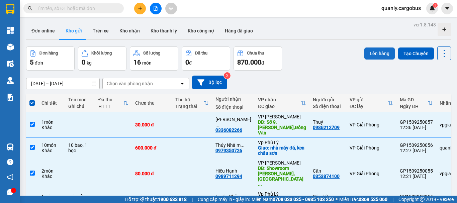
click at [380, 52] on button "Lên hàng" at bounding box center [379, 54] width 30 height 12
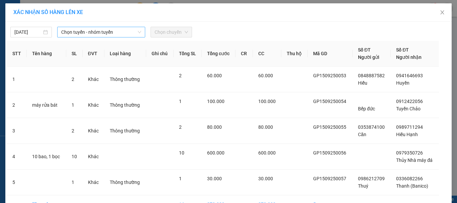
click at [79, 29] on span "Chọn tuyến - nhóm tuyến" at bounding box center [101, 32] width 80 height 10
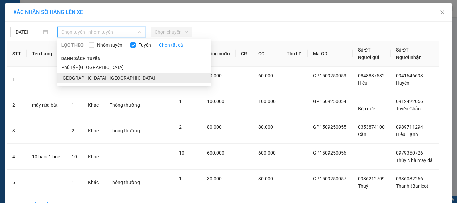
click at [70, 77] on li "[GEOGRAPHIC_DATA] - [GEOGRAPHIC_DATA]" at bounding box center [134, 78] width 154 height 11
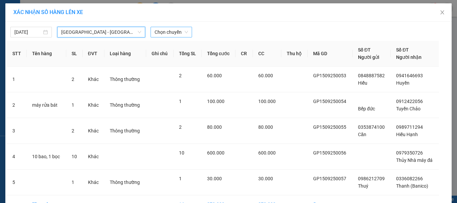
click at [170, 31] on span "Chọn chuyến" at bounding box center [171, 32] width 33 height 10
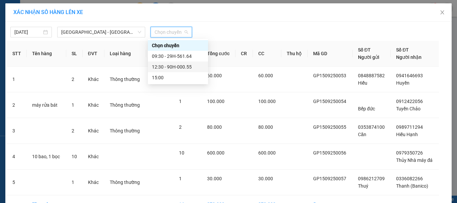
click at [177, 67] on div "12:30 - 90H-000.55" at bounding box center [178, 66] width 52 height 7
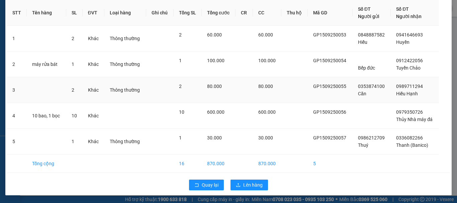
scroll to position [45, 0]
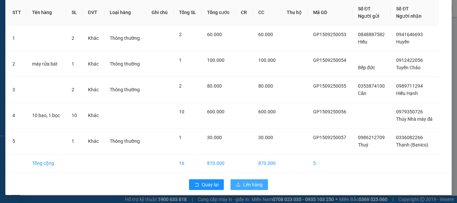
click at [247, 184] on span "Lên hàng" at bounding box center [252, 184] width 19 height 7
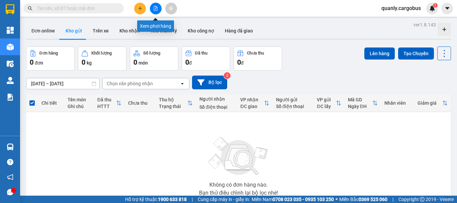
click at [158, 5] on button at bounding box center [156, 9] width 12 height 12
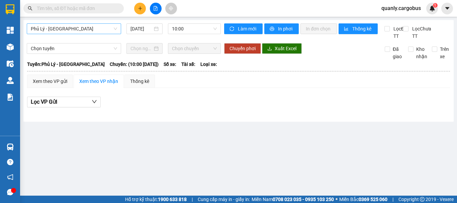
click at [53, 28] on span "Phủ Lý - [GEOGRAPHIC_DATA]" at bounding box center [74, 29] width 86 height 10
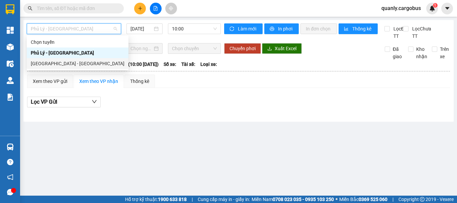
click at [60, 63] on div "[GEOGRAPHIC_DATA] - [GEOGRAPHIC_DATA]" at bounding box center [78, 63] width 94 height 7
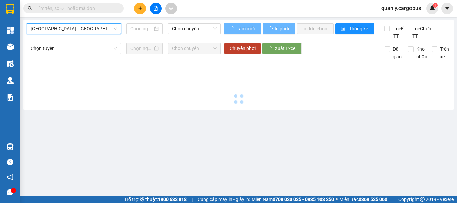
type input "[DATE]"
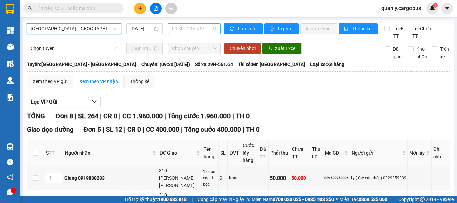
click at [185, 28] on span "09:30 - 29H-561.64" at bounding box center [194, 29] width 45 height 10
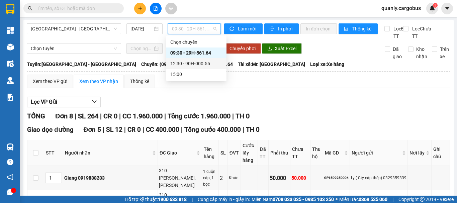
click at [187, 65] on div "12:30 - 90H-000.55" at bounding box center [196, 63] width 52 height 7
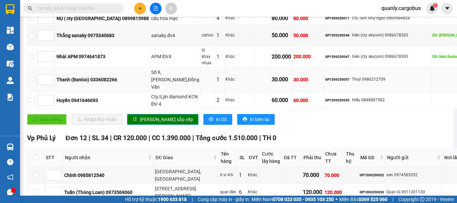
scroll to position [468, 0]
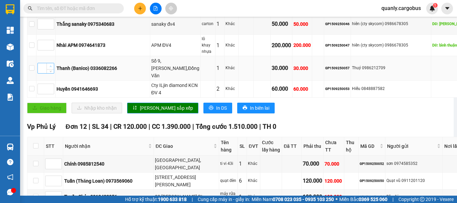
click at [53, 69] on span "up" at bounding box center [51, 67] width 4 height 4
type input "5"
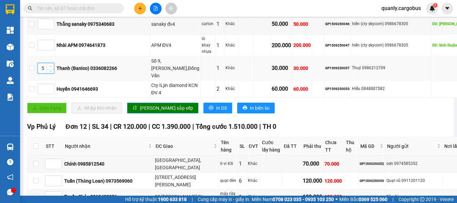
click at [53, 69] on span "up" at bounding box center [51, 67] width 4 height 4
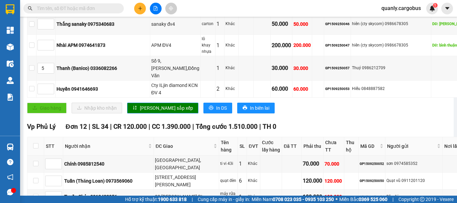
type input "7"
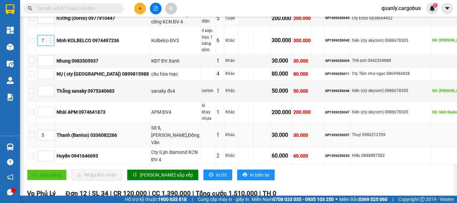
scroll to position [368, 0]
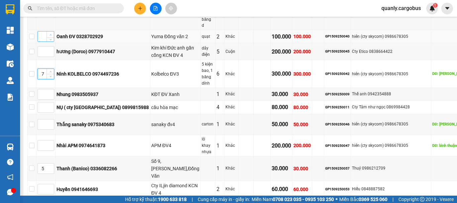
click at [53, 37] on span "up" at bounding box center [51, 35] width 4 height 4
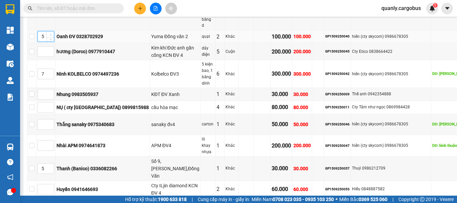
click at [53, 37] on span "up" at bounding box center [51, 35] width 4 height 4
type input "6"
click at [52, 6] on icon "up" at bounding box center [51, 5] width 2 height 2
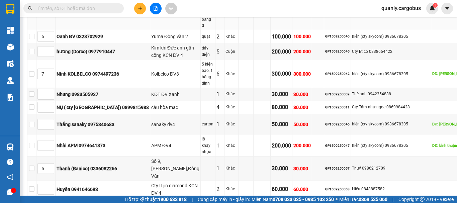
click at [52, 6] on icon "up" at bounding box center [51, 5] width 2 height 2
type input "7"
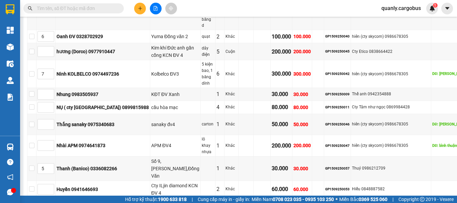
type input "7"
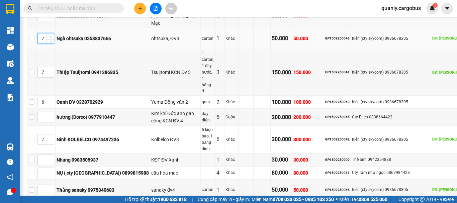
scroll to position [301, 0]
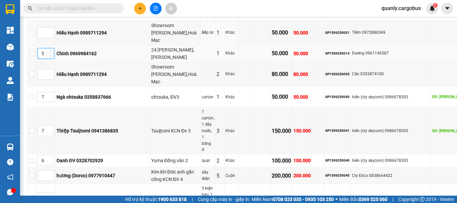
scroll to position [234, 0]
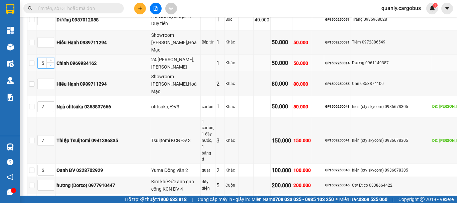
type input "4"
click at [52, 66] on icon "down" at bounding box center [51, 65] width 2 height 1
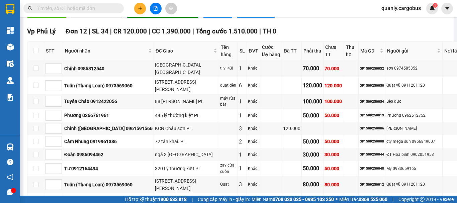
scroll to position [569, 0]
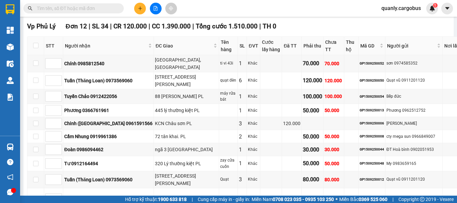
click at [148, 11] on span "[PERSON_NAME] sắp xếp" at bounding box center [166, 7] width 53 height 7
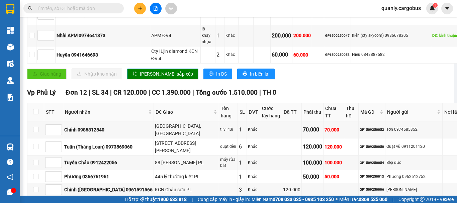
scroll to position [502, 0]
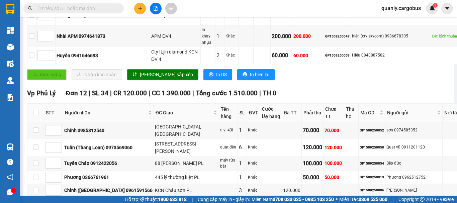
type input "2"
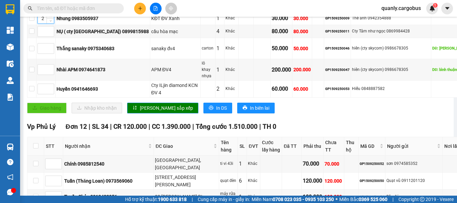
scroll to position [435, 0]
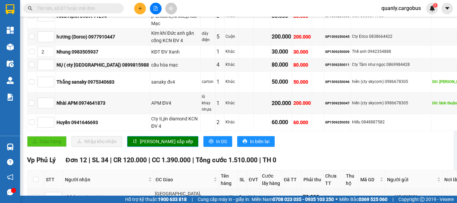
type input "9"
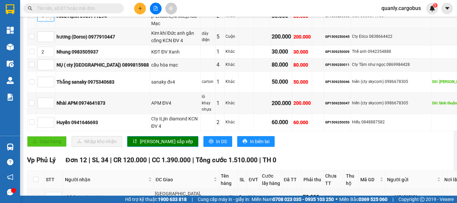
click at [53, 16] on span "up" at bounding box center [51, 14] width 4 height 4
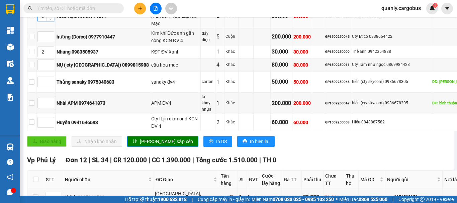
click at [53, 16] on span "up" at bounding box center [51, 14] width 4 height 4
type input "9"
click at [53, 16] on span "up" at bounding box center [51, 14] width 4 height 4
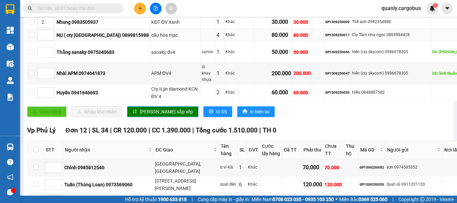
scroll to position [535, 0]
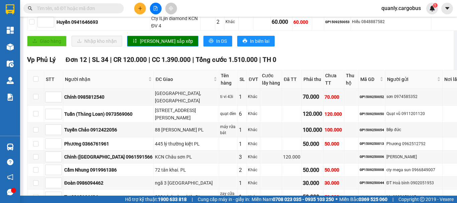
type input "10"
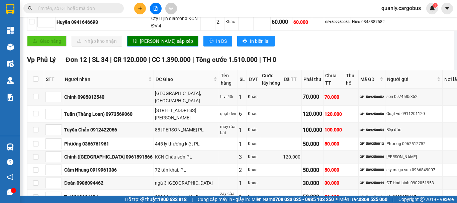
click at [147, 45] on span "[PERSON_NAME] sắp xếp" at bounding box center [166, 40] width 53 height 7
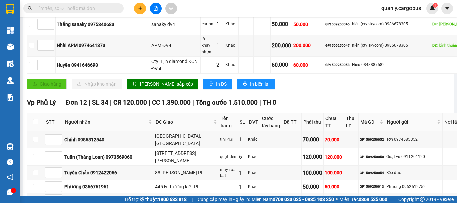
scroll to position [502, 0]
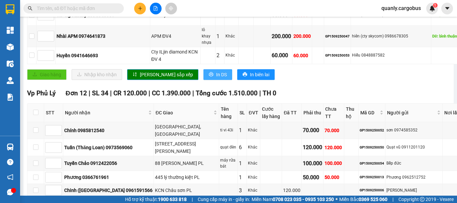
drag, startPoint x: 192, startPoint y: 178, endPoint x: 192, endPoint y: 168, distance: 9.7
click at [216, 78] on span "In DS" at bounding box center [221, 74] width 11 height 7
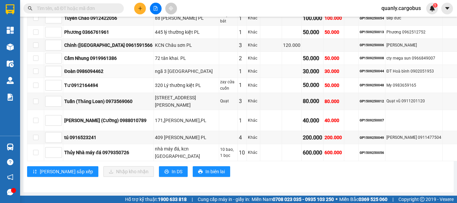
scroll to position [772, 0]
click at [172, 169] on span "In DS" at bounding box center [177, 171] width 11 height 7
type input "1"
click at [58, 18] on icon "up" at bounding box center [58, 16] width 2 height 2
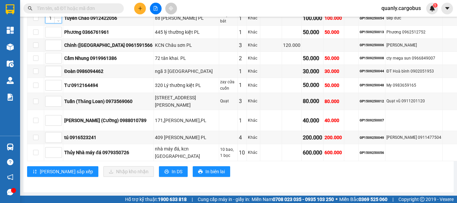
click at [61, 3] on span "Increase Value" at bounding box center [57, 0] width 7 height 6
type input "2"
click at [61, 3] on span "Increase Value" at bounding box center [57, 0] width 7 height 6
click at [57, 100] on span "up" at bounding box center [58, 100] width 4 height 4
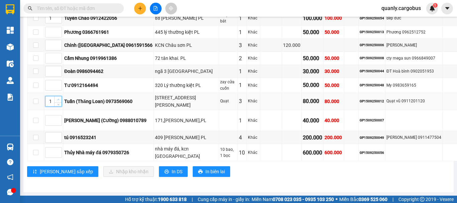
type input "2"
click at [57, 100] on span "up" at bounding box center [58, 100] width 4 height 4
click at [61, 134] on span "Increase Value" at bounding box center [57, 136] width 7 height 6
type input "3"
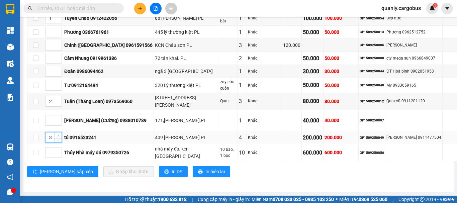
click at [61, 134] on span "Increase Value" at bounding box center [57, 136] width 7 height 6
click at [58, 55] on span "up" at bounding box center [58, 57] width 4 height 4
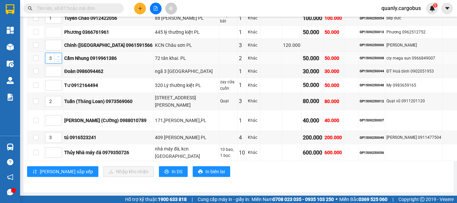
type input "4"
click at [52, 169] on span "[PERSON_NAME] sắp xếp" at bounding box center [66, 171] width 53 height 7
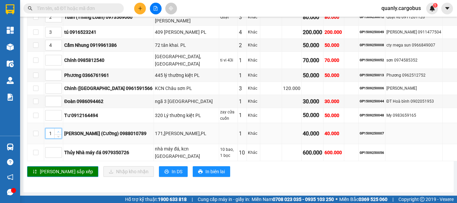
click at [60, 130] on span "Increase Value" at bounding box center [57, 131] width 7 height 6
type input "5"
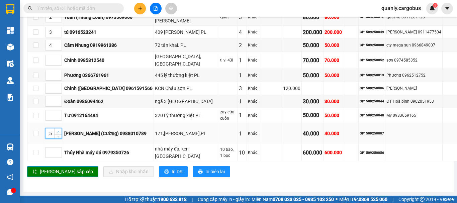
click at [60, 130] on span "Increase Value" at bounding box center [57, 131] width 7 height 6
click at [58, 96] on span "Increase Value" at bounding box center [57, 99] width 7 height 6
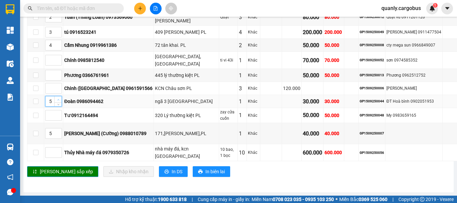
click at [58, 96] on span "Increase Value" at bounding box center [57, 99] width 7 height 6
type input "6"
click at [58, 96] on span "Increase Value" at bounding box center [57, 99] width 7 height 6
click at [59, 171] on span "[PERSON_NAME] sắp xếp" at bounding box center [66, 171] width 53 height 7
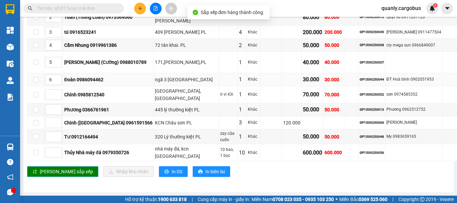
scroll to position [739, 0]
click at [59, 94] on icon "up" at bounding box center [58, 93] width 2 height 2
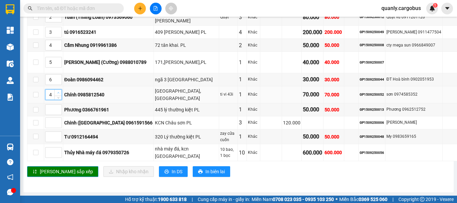
type input "5"
click at [59, 94] on icon "up" at bounding box center [58, 93] width 2 height 2
type input "5"
click at [59, 83] on icon "down" at bounding box center [58, 82] width 2 height 2
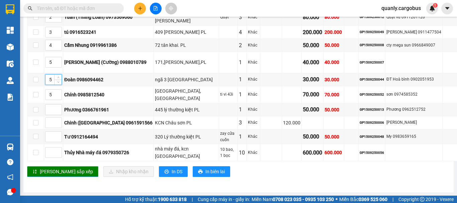
click at [62, 168] on button "[PERSON_NAME] sắp xếp" at bounding box center [62, 171] width 71 height 11
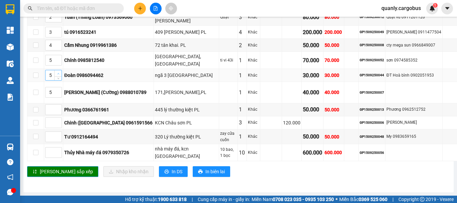
type input "6"
click at [57, 72] on span "up" at bounding box center [58, 74] width 4 height 4
click at [56, 170] on span "[PERSON_NAME] sắp xếp" at bounding box center [66, 171] width 53 height 7
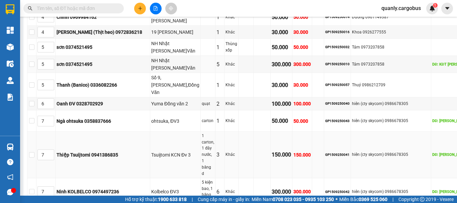
scroll to position [167, 0]
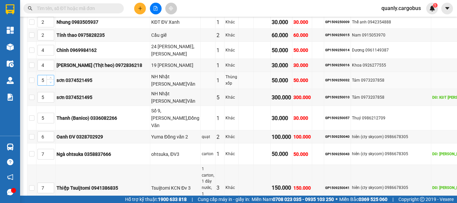
click at [52, 84] on icon "down" at bounding box center [51, 82] width 2 height 2
type input "4"
click at [53, 102] on span "down" at bounding box center [51, 100] width 4 height 4
click at [52, 50] on icon "up" at bounding box center [51, 49] width 2 height 2
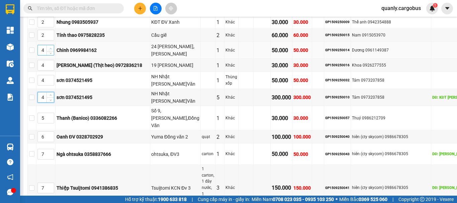
type input "5"
click at [53, 66] on span "up" at bounding box center [51, 64] width 4 height 4
type input "5"
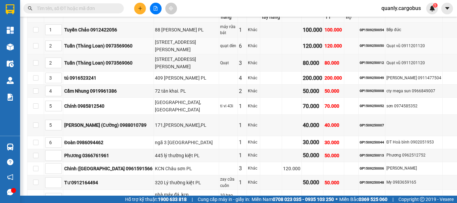
scroll to position [602, 0]
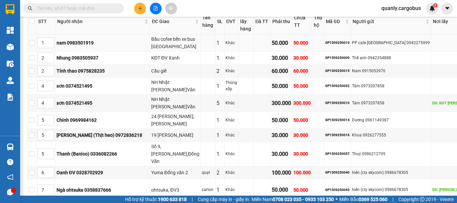
scroll to position [134, 0]
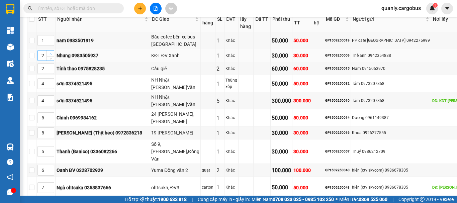
type input "3"
click at [54, 57] on span "Increase Value" at bounding box center [50, 54] width 7 height 6
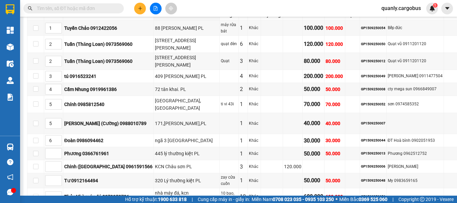
scroll to position [602, 0]
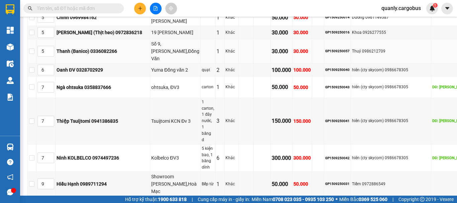
scroll to position [268, 0]
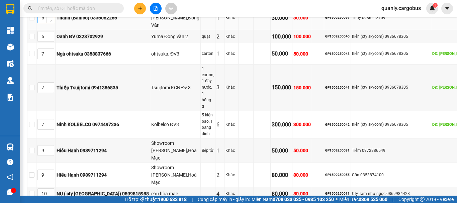
click at [54, 19] on span "Increase Value" at bounding box center [50, 16] width 7 height 6
type input "6"
click at [53, 41] on span "down" at bounding box center [51, 39] width 4 height 4
type input "5"
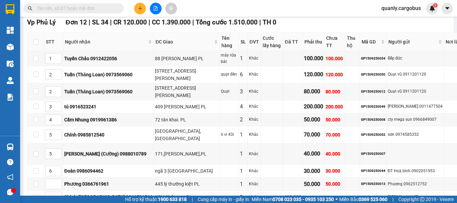
scroll to position [569, 0]
click at [155, 7] on span "[PERSON_NAME] sắp xếp" at bounding box center [166, 3] width 53 height 7
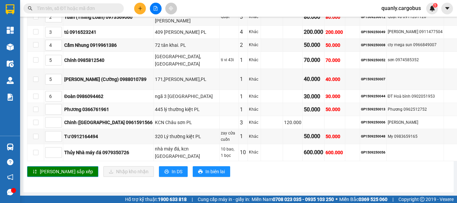
scroll to position [785, 0]
click at [172, 173] on span "In DS" at bounding box center [177, 171] width 11 height 7
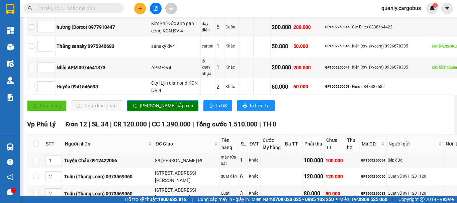
scroll to position [450, 0]
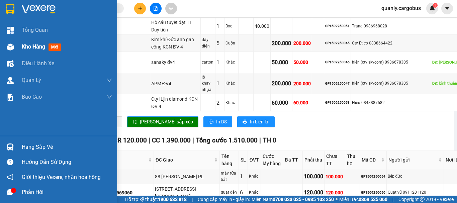
click at [9, 46] on img at bounding box center [10, 46] width 7 height 7
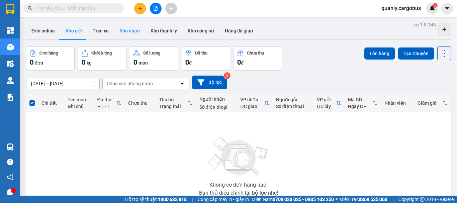
click at [124, 29] on button "Kho nhận" at bounding box center [129, 31] width 31 height 16
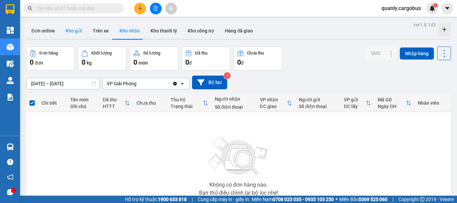
click at [65, 30] on button "Kho gửi" at bounding box center [73, 31] width 27 height 16
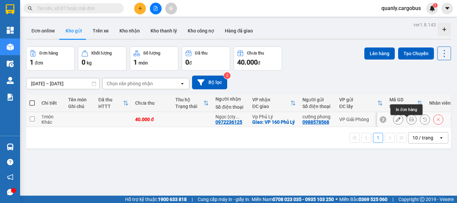
click at [409, 122] on icon at bounding box center [411, 119] width 5 height 5
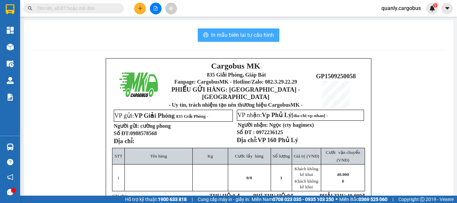
click at [246, 32] on span "In mẫu biên lai tự cấu hình" at bounding box center [242, 35] width 63 height 8
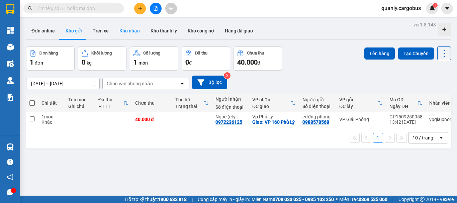
click at [134, 28] on button "Kho nhận" at bounding box center [129, 31] width 31 height 16
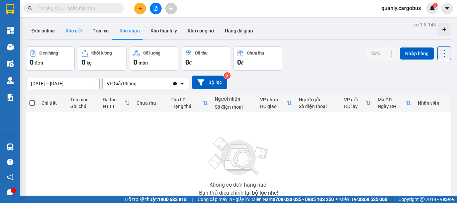
click at [69, 29] on button "Kho gửi" at bounding box center [73, 31] width 27 height 16
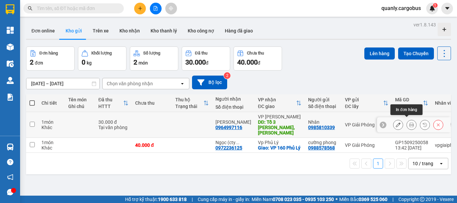
click at [407, 122] on button at bounding box center [411, 125] width 9 height 12
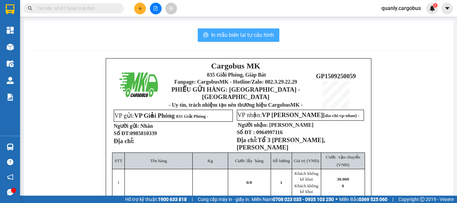
click at [243, 33] on span "In mẫu biên lai tự cấu hình" at bounding box center [242, 35] width 63 height 8
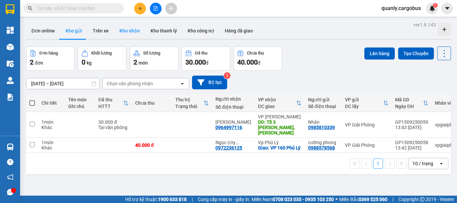
click at [129, 29] on button "Kho nhận" at bounding box center [129, 31] width 31 height 16
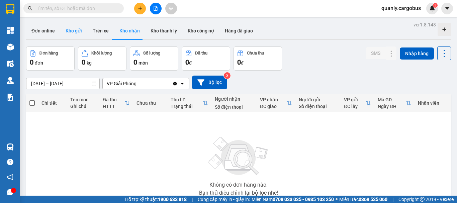
click at [69, 29] on button "Kho gửi" at bounding box center [73, 31] width 27 height 16
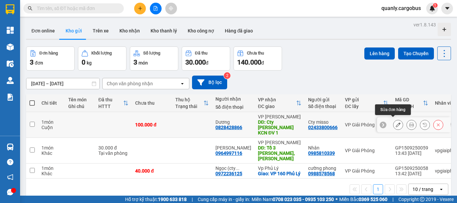
click at [396, 122] on button at bounding box center [398, 125] width 9 height 12
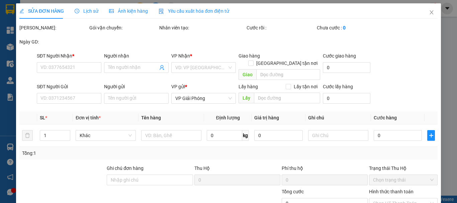
type input "0828428866"
type input "Dương"
type input "Cty LEO JINS KCN ĐV 1"
type input "02433800666"
type input "Cty misso"
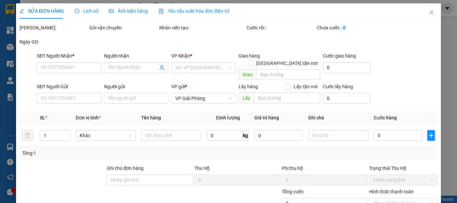
type input "100.000"
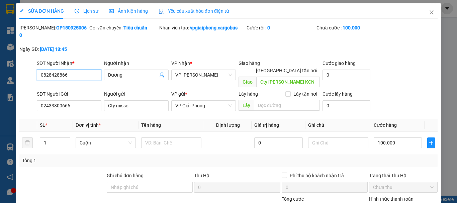
scroll to position [57, 0]
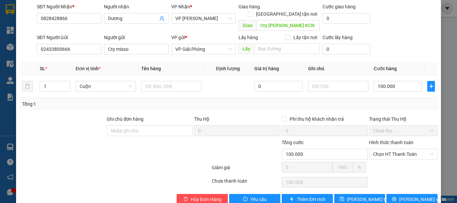
click at [385, 140] on label "Hình thức thanh toán" at bounding box center [391, 142] width 45 height 5
click at [385, 149] on input "Hình thức thanh toán" at bounding box center [401, 154] width 56 height 10
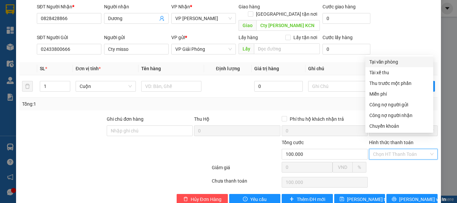
click at [388, 62] on div "Tại văn phòng" at bounding box center [399, 61] width 60 height 7
type input "0"
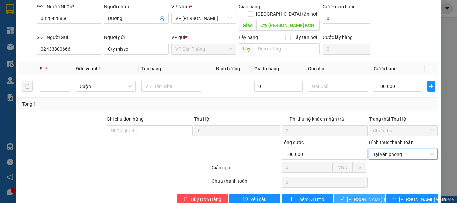
click at [365, 196] on span "[PERSON_NAME] thay đổi" at bounding box center [374, 199] width 54 height 7
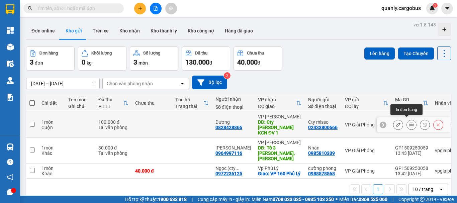
click at [409, 122] on icon at bounding box center [411, 124] width 5 height 5
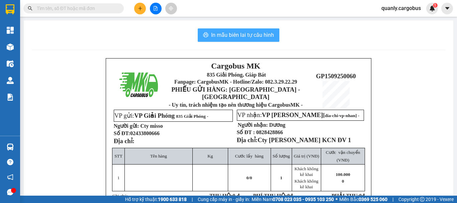
click at [247, 34] on span "In mẫu biên lai tự cấu hình" at bounding box center [242, 35] width 63 height 8
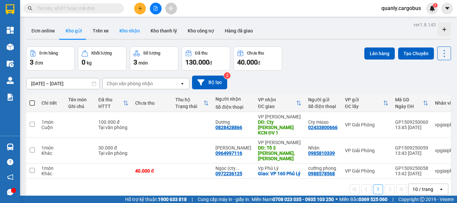
click at [130, 31] on button "Kho nhận" at bounding box center [129, 31] width 31 height 16
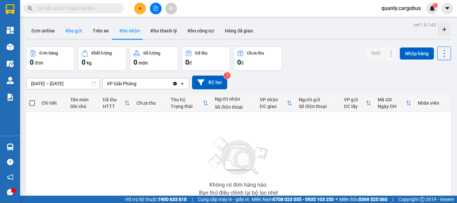
click at [74, 33] on button "Kho gửi" at bounding box center [73, 31] width 27 height 16
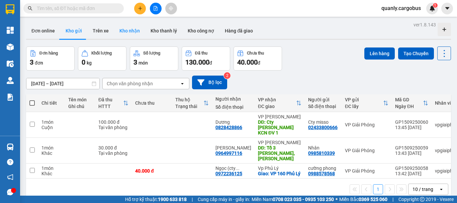
click at [128, 28] on button "Kho nhận" at bounding box center [129, 31] width 31 height 16
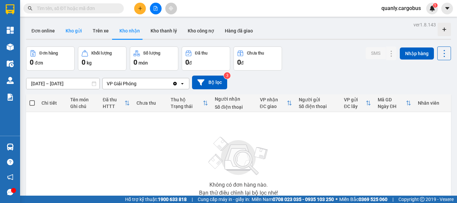
click at [69, 29] on button "Kho gửi" at bounding box center [73, 31] width 27 height 16
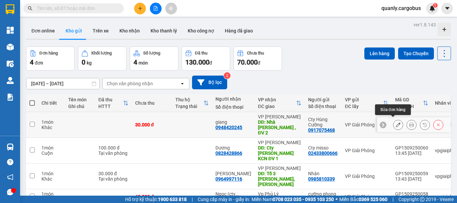
click at [396, 122] on icon at bounding box center [398, 124] width 5 height 5
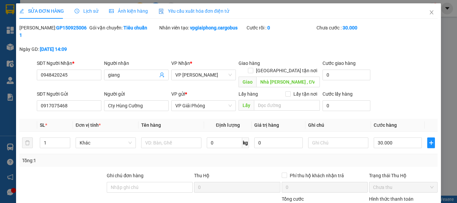
type input "0948420245"
type input "giang"
type input "Nhà Máy cargill , ĐV 2"
type input "0917075468"
type input "Cty Hùng Cường"
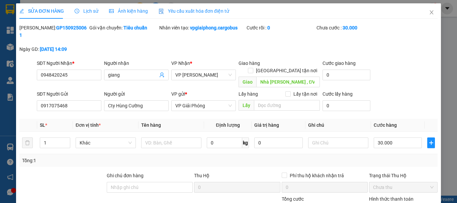
type input "30.000"
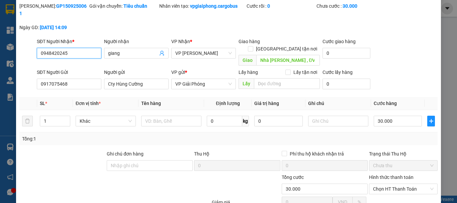
scroll to position [33, 0]
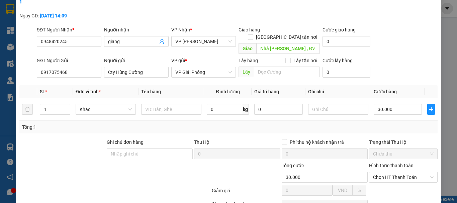
click at [384, 163] on label "Hình thức thanh toán" at bounding box center [391, 165] width 45 height 5
click at [384, 172] on input "Hình thức thanh toán" at bounding box center [401, 177] width 56 height 10
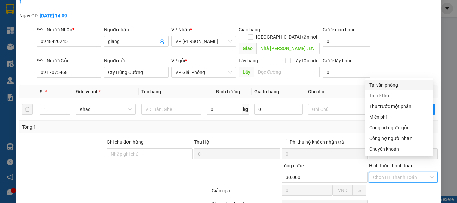
click at [385, 86] on div "Tại văn phòng" at bounding box center [399, 84] width 60 height 7
type input "0"
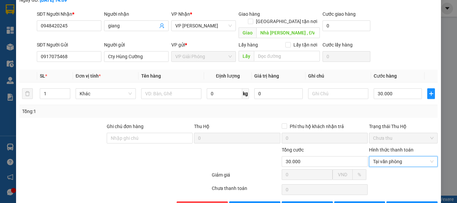
scroll to position [57, 0]
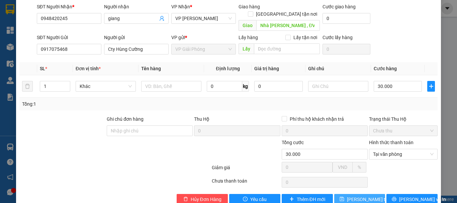
click at [362, 196] on span "[PERSON_NAME] thay đổi" at bounding box center [374, 199] width 54 height 7
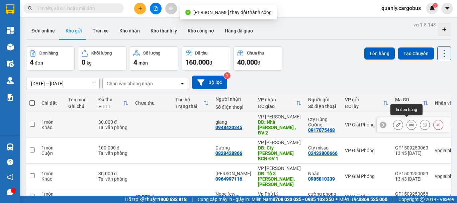
click at [409, 122] on icon at bounding box center [411, 124] width 5 height 5
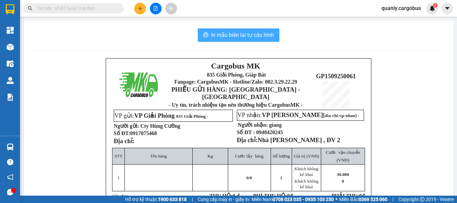
click at [227, 34] on span "In mẫu biên lai tự cấu hình" at bounding box center [242, 35] width 63 height 8
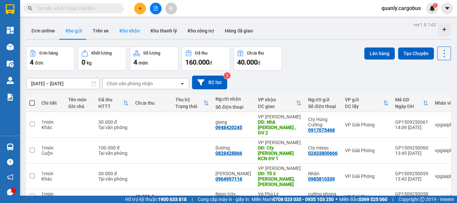
click at [132, 30] on button "Kho nhận" at bounding box center [129, 31] width 31 height 16
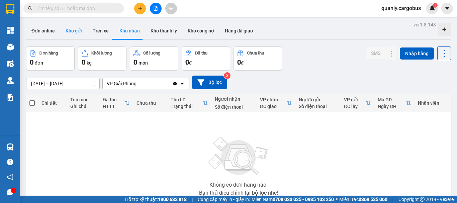
click at [72, 33] on button "Kho gửi" at bounding box center [73, 31] width 27 height 16
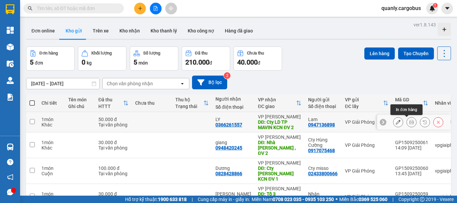
click at [409, 120] on icon at bounding box center [411, 122] width 5 height 5
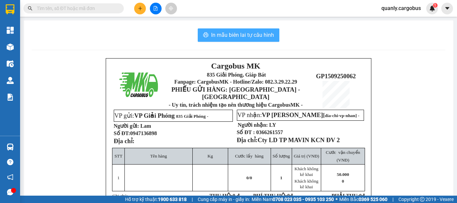
click at [254, 34] on span "In mẫu biên lai tự cấu hình" at bounding box center [242, 35] width 63 height 8
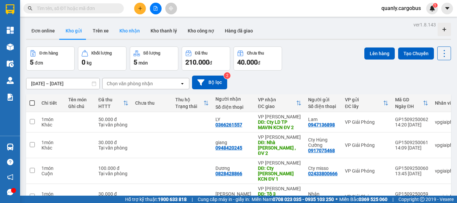
click at [132, 30] on button "Kho nhận" at bounding box center [129, 31] width 31 height 16
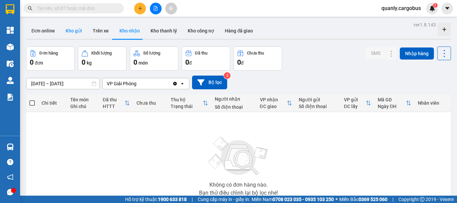
click at [70, 31] on button "Kho gửi" at bounding box center [73, 31] width 27 height 16
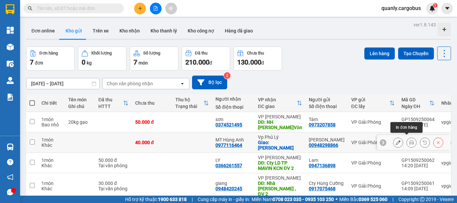
click at [407, 137] on button at bounding box center [411, 143] width 9 height 12
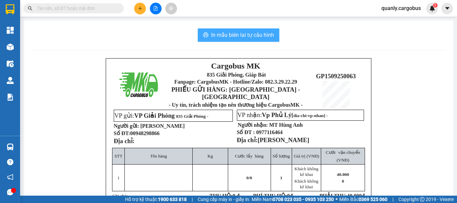
click at [247, 31] on span "In mẫu biên lai tự cấu hình" at bounding box center [242, 35] width 63 height 8
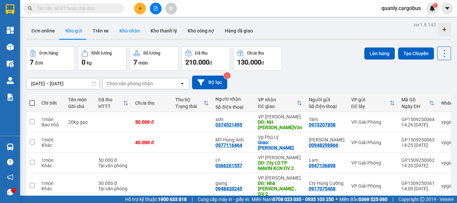
click at [135, 31] on button "Kho nhận" at bounding box center [129, 31] width 31 height 16
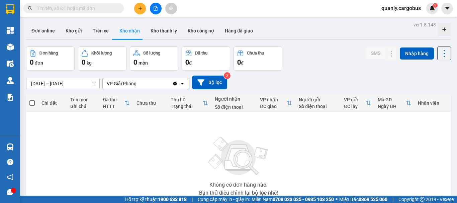
click at [114, 23] on button "Kho nhận" at bounding box center [129, 31] width 31 height 16
click at [68, 31] on button "Kho gửi" at bounding box center [73, 31] width 27 height 16
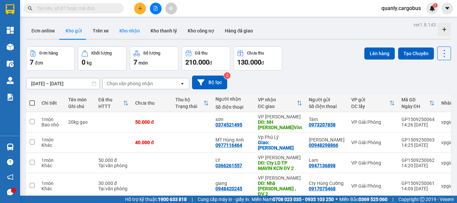
click at [122, 28] on button "Kho nhận" at bounding box center [129, 31] width 31 height 16
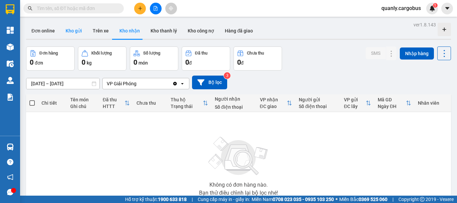
click at [71, 32] on button "Kho gửi" at bounding box center [73, 31] width 27 height 16
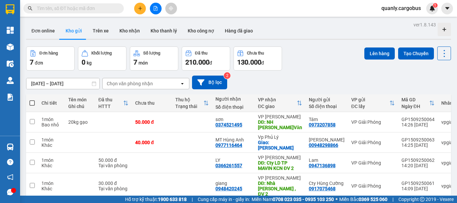
click at [32, 104] on span at bounding box center [31, 102] width 5 height 5
click at [32, 100] on input "checkbox" at bounding box center [32, 100] width 0 height 0
checkbox input "true"
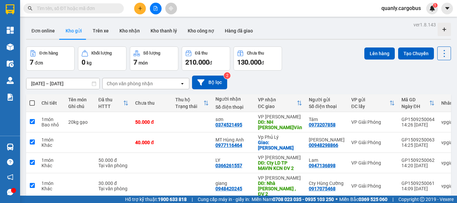
checkbox input "true"
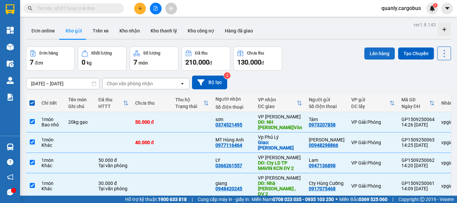
click at [367, 49] on button "Lên hàng" at bounding box center [379, 54] width 30 height 12
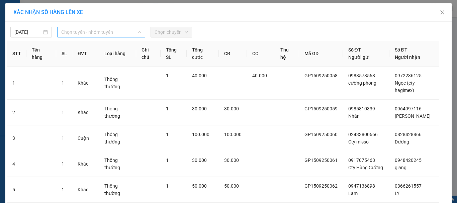
click at [96, 31] on span "Chọn tuyến - nhóm tuyến" at bounding box center [101, 32] width 80 height 10
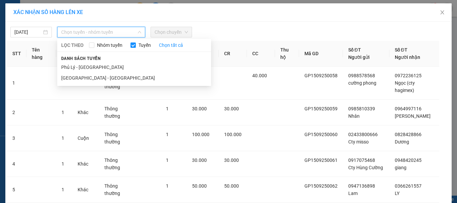
drag, startPoint x: 72, startPoint y: 78, endPoint x: 179, endPoint y: 40, distance: 113.0
click at [74, 78] on li "[GEOGRAPHIC_DATA] - [GEOGRAPHIC_DATA]" at bounding box center [134, 78] width 154 height 11
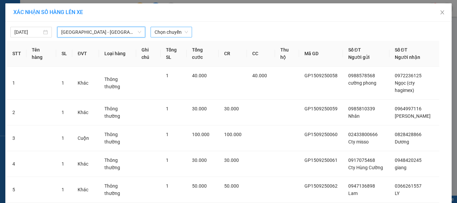
click at [171, 34] on span "Chọn chuyến" at bounding box center [171, 32] width 33 height 10
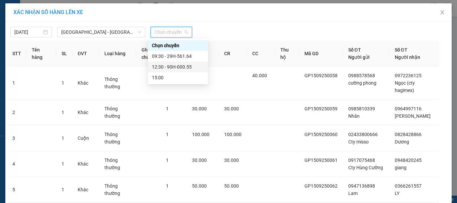
click at [173, 67] on div "12:30 - 90H-000.55" at bounding box center [178, 66] width 52 height 7
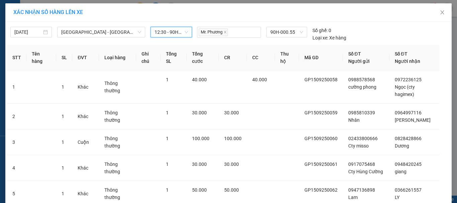
click at [174, 34] on span "12:30 - 90H-000.55" at bounding box center [171, 32] width 33 height 10
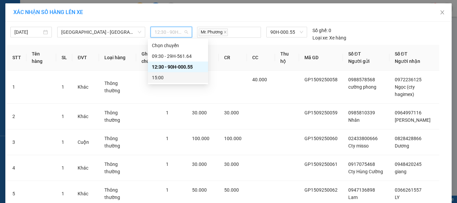
click at [154, 78] on div "15:00" at bounding box center [178, 77] width 52 height 7
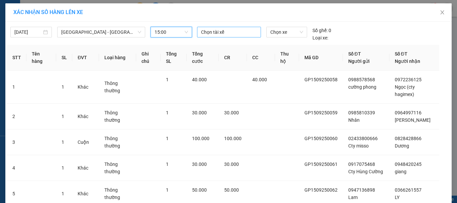
click at [222, 30] on div at bounding box center [229, 32] width 61 height 8
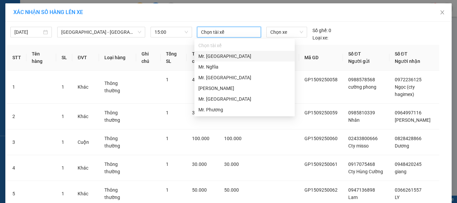
click at [213, 56] on div "Mr. [GEOGRAPHIC_DATA]" at bounding box center [244, 56] width 92 height 7
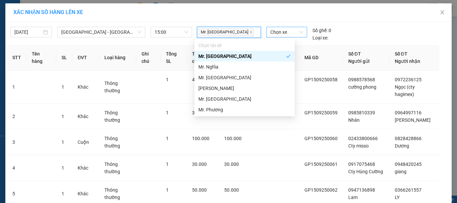
click at [285, 32] on span "Chọn xe" at bounding box center [286, 32] width 33 height 10
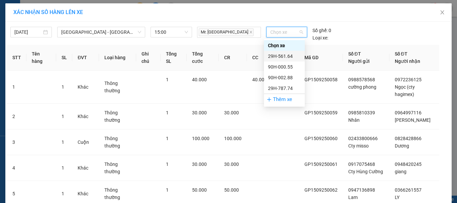
click at [281, 56] on div "29H-561.64" at bounding box center [284, 56] width 33 height 7
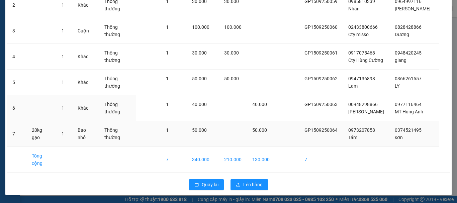
scroll to position [115, 0]
click at [248, 185] on span "Lên hàng" at bounding box center [252, 184] width 19 height 7
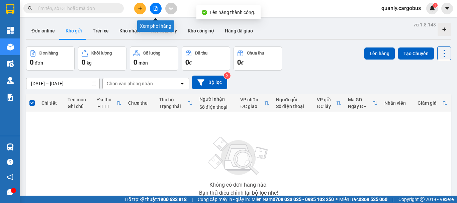
click at [156, 7] on icon "file-add" at bounding box center [156, 8] width 4 height 5
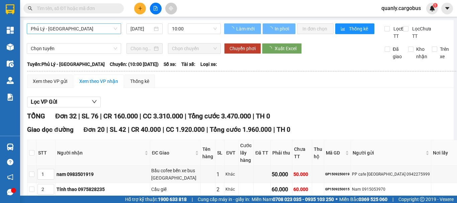
click at [72, 26] on span "Phủ Lý - [GEOGRAPHIC_DATA]" at bounding box center [74, 29] width 86 height 10
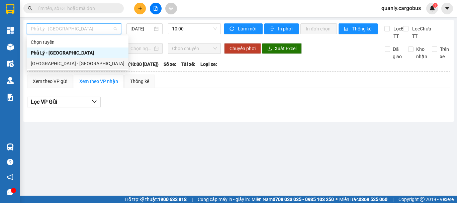
click at [48, 64] on div "[GEOGRAPHIC_DATA] - [GEOGRAPHIC_DATA]" at bounding box center [78, 63] width 94 height 7
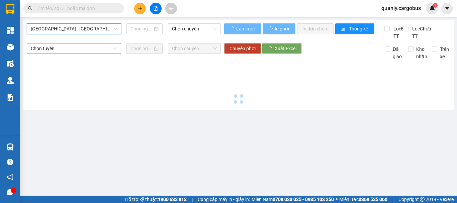
type input "[DATE]"
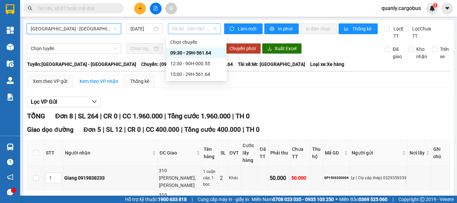
click at [185, 27] on span "09:30 - 29H-561.64" at bounding box center [194, 29] width 45 height 10
click at [193, 74] on div "15:00 - 29H-561.64" at bounding box center [196, 74] width 52 height 7
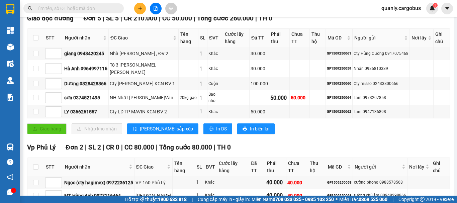
scroll to position [100, 0]
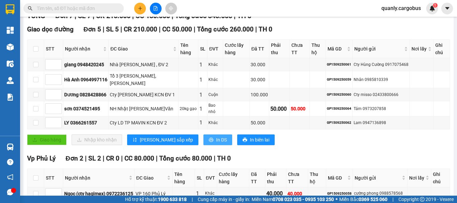
click at [216, 144] on span "In DS" at bounding box center [221, 139] width 11 height 7
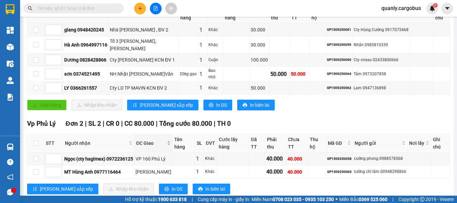
scroll to position [164, 0]
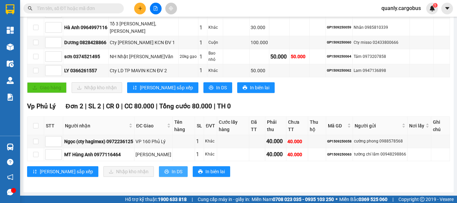
click at [172, 172] on span "In DS" at bounding box center [177, 171] width 11 height 7
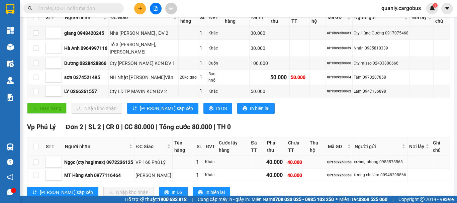
scroll to position [97, 0]
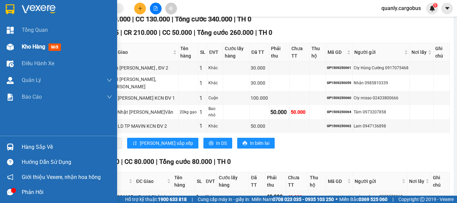
click at [11, 48] on img at bounding box center [10, 46] width 7 height 7
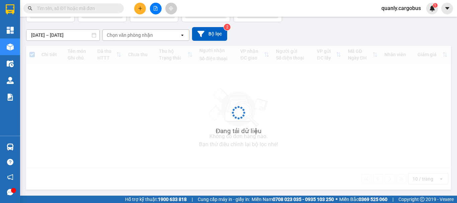
scroll to position [31, 0]
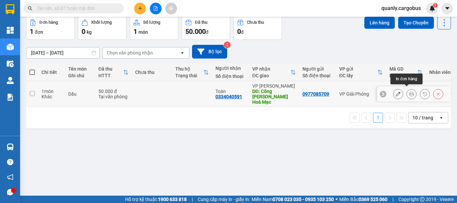
click at [409, 92] on icon at bounding box center [411, 94] width 5 height 5
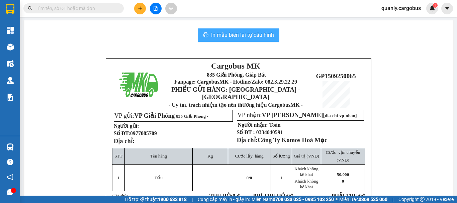
click at [249, 33] on span "In mẫu biên lai tự cấu hình" at bounding box center [242, 35] width 63 height 8
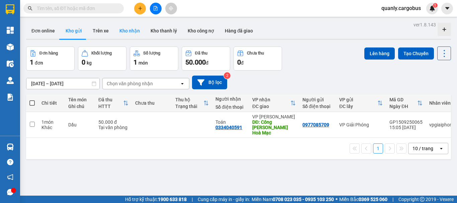
click at [131, 29] on button "Kho nhận" at bounding box center [129, 31] width 31 height 16
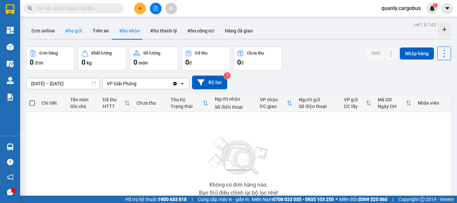
click at [68, 34] on button "Kho gửi" at bounding box center [73, 31] width 27 height 16
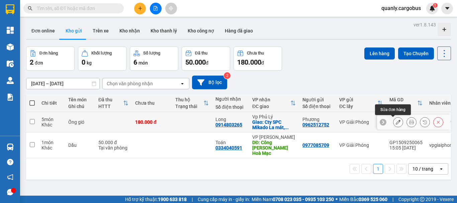
click at [396, 123] on button at bounding box center [398, 122] width 9 height 12
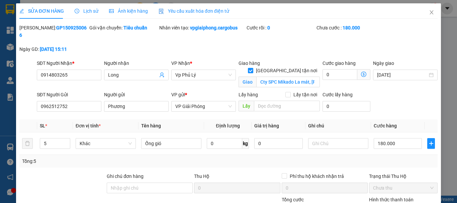
type input "0914803265"
type input "Long"
checkbox input "true"
type input "Cty SPC Mikado La mát, Châu sơn PL"
type input "0962512752"
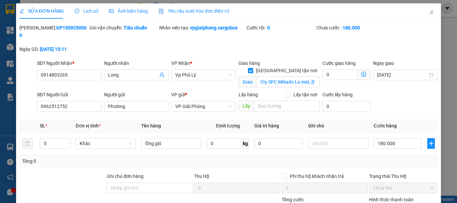
type input "Phương"
type input "180.000"
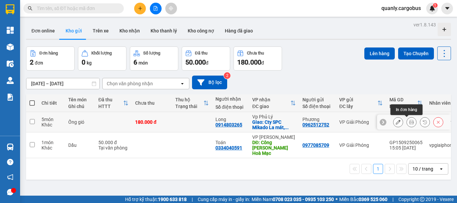
click at [407, 122] on button at bounding box center [411, 122] width 9 height 12
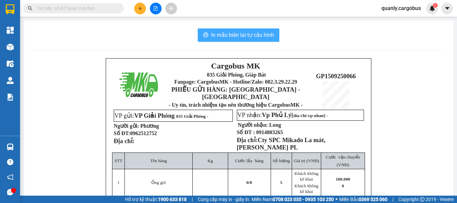
click at [232, 34] on span "In mẫu biên lai tự cấu hình" at bounding box center [242, 35] width 63 height 8
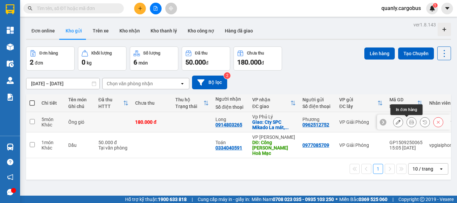
click at [409, 121] on icon at bounding box center [411, 122] width 5 height 5
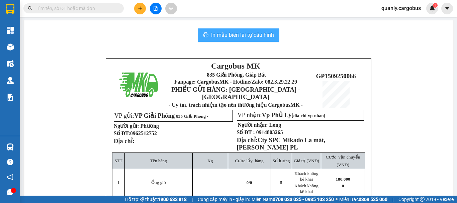
click at [251, 35] on span "In mẫu biên lai tự cấu hình" at bounding box center [242, 35] width 63 height 8
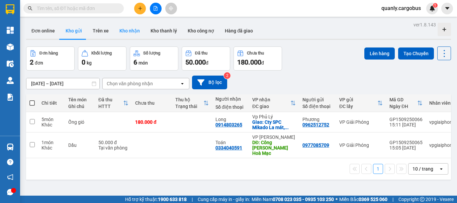
click at [129, 30] on button "Kho nhận" at bounding box center [129, 31] width 31 height 16
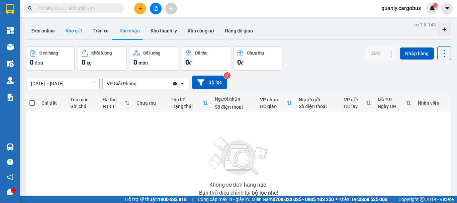
click at [71, 27] on button "Kho gửi" at bounding box center [73, 31] width 27 height 16
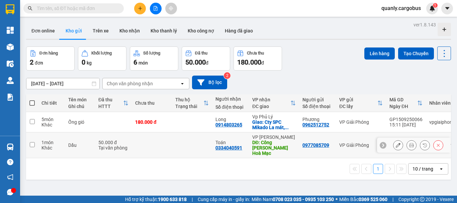
click at [60, 23] on button "Kho gửi" at bounding box center [73, 31] width 27 height 16
click at [127, 30] on button "Kho nhận" at bounding box center [129, 31] width 31 height 16
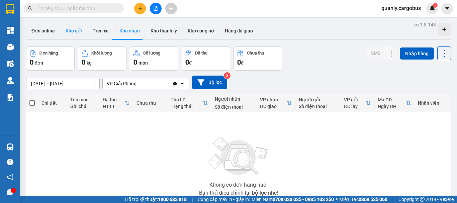
click at [74, 31] on button "Kho gửi" at bounding box center [73, 31] width 27 height 16
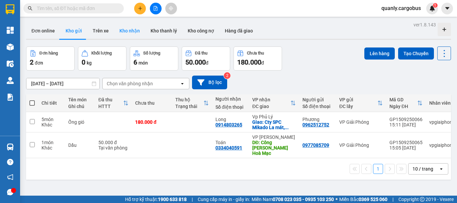
click at [134, 29] on button "Kho nhận" at bounding box center [129, 31] width 31 height 16
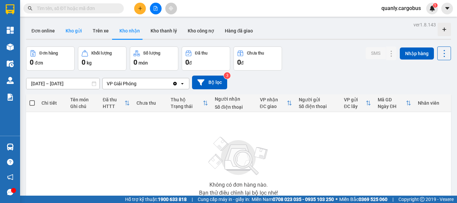
click at [74, 26] on button "Kho gửi" at bounding box center [73, 31] width 27 height 16
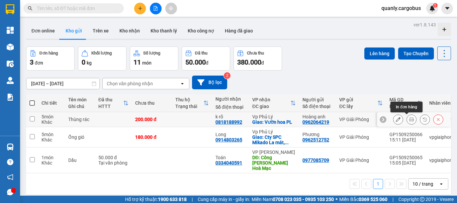
click at [409, 121] on icon at bounding box center [411, 119] width 5 height 5
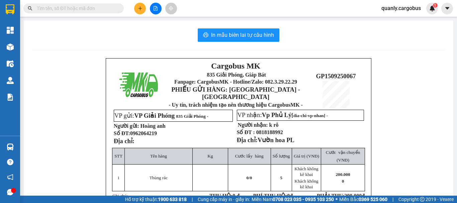
click at [285, 137] on span "Vườn hoa PL" at bounding box center [276, 140] width 37 height 7
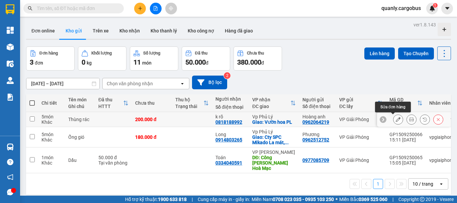
click at [396, 118] on icon at bounding box center [398, 119] width 5 height 5
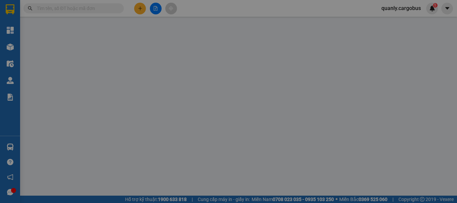
type input "0818188992"
type input "k rõ"
checkbox input "true"
type input "Vườn hoa PL"
type input "0962064219"
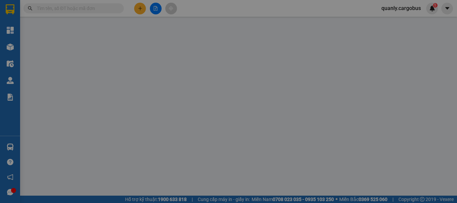
type input "Hoàng anh"
type input "200.000"
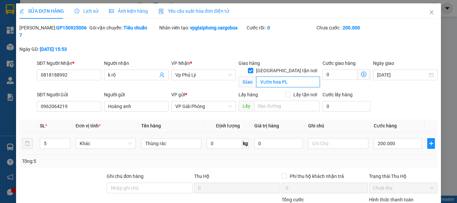
click at [278, 77] on input "Vườn hoa PL" at bounding box center [288, 82] width 64 height 11
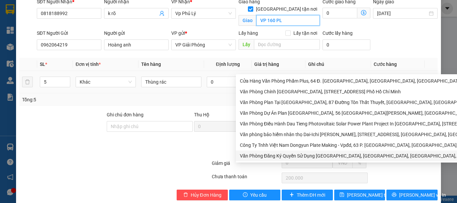
scroll to position [65, 0]
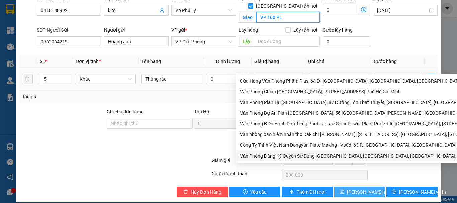
type input "VP 160 PL"
click at [361, 188] on span "[PERSON_NAME] thay đổi" at bounding box center [374, 191] width 54 height 7
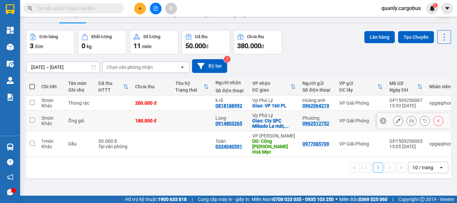
scroll to position [31, 0]
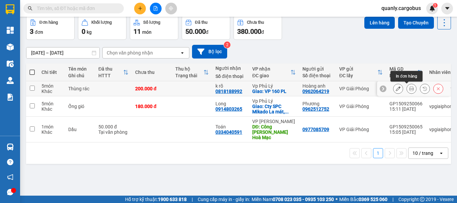
click at [409, 89] on icon at bounding box center [411, 88] width 5 height 5
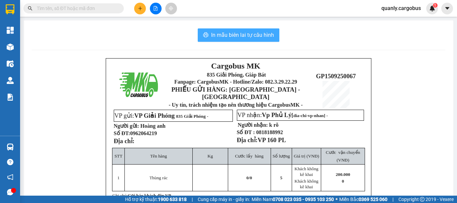
click at [246, 33] on span "In mẫu biên lai tự cấu hình" at bounding box center [242, 35] width 63 height 8
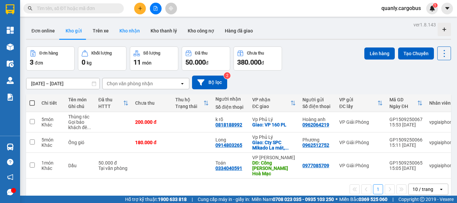
click at [130, 30] on button "Kho nhận" at bounding box center [129, 31] width 31 height 16
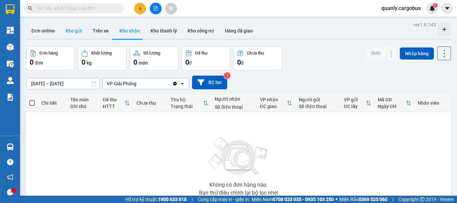
click at [76, 31] on button "Kho gửi" at bounding box center [73, 31] width 27 height 16
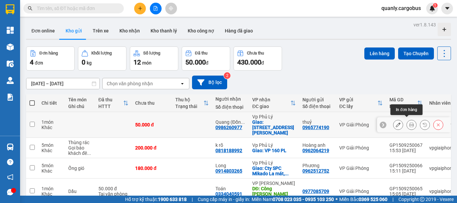
click at [409, 123] on icon at bounding box center [411, 124] width 5 height 5
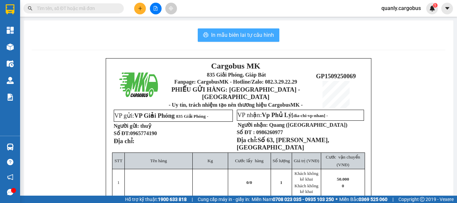
click at [233, 36] on span "In mẫu biên lai tự cấu hình" at bounding box center [242, 35] width 63 height 8
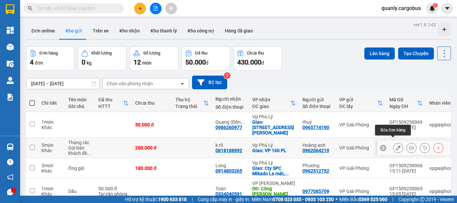
click at [396, 146] on icon at bounding box center [398, 148] width 5 height 5
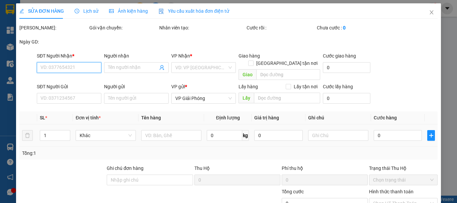
type input "0818188992"
type input "k rõ"
checkbox input "true"
type input "VP 160 PL"
type input "0962064219"
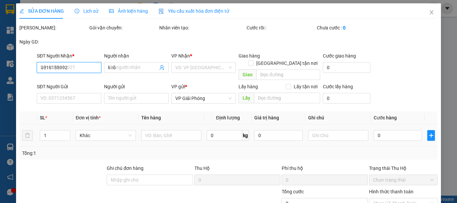
type input "Hoàng anh"
type input "200.000"
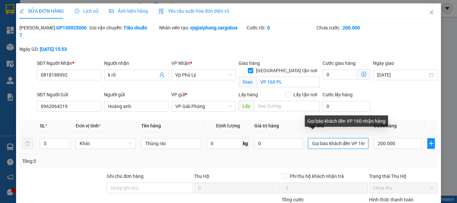
scroll to position [0, 26]
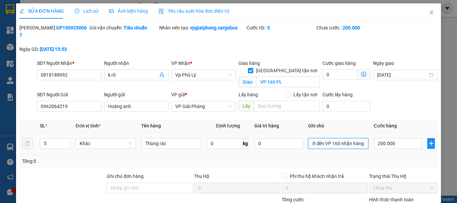
drag, startPoint x: 308, startPoint y: 136, endPoint x: 421, endPoint y: 141, distance: 112.8
click at [421, 141] on tr "5 Khác Thùng rác 0 kg 0 Gọi báo khách đên VP 160 nhận hàng 200.000" at bounding box center [228, 144] width 418 height 22
click at [240, 158] on div "Tổng: 5" at bounding box center [228, 161] width 418 height 13
